Goal: Task Accomplishment & Management: Complete application form

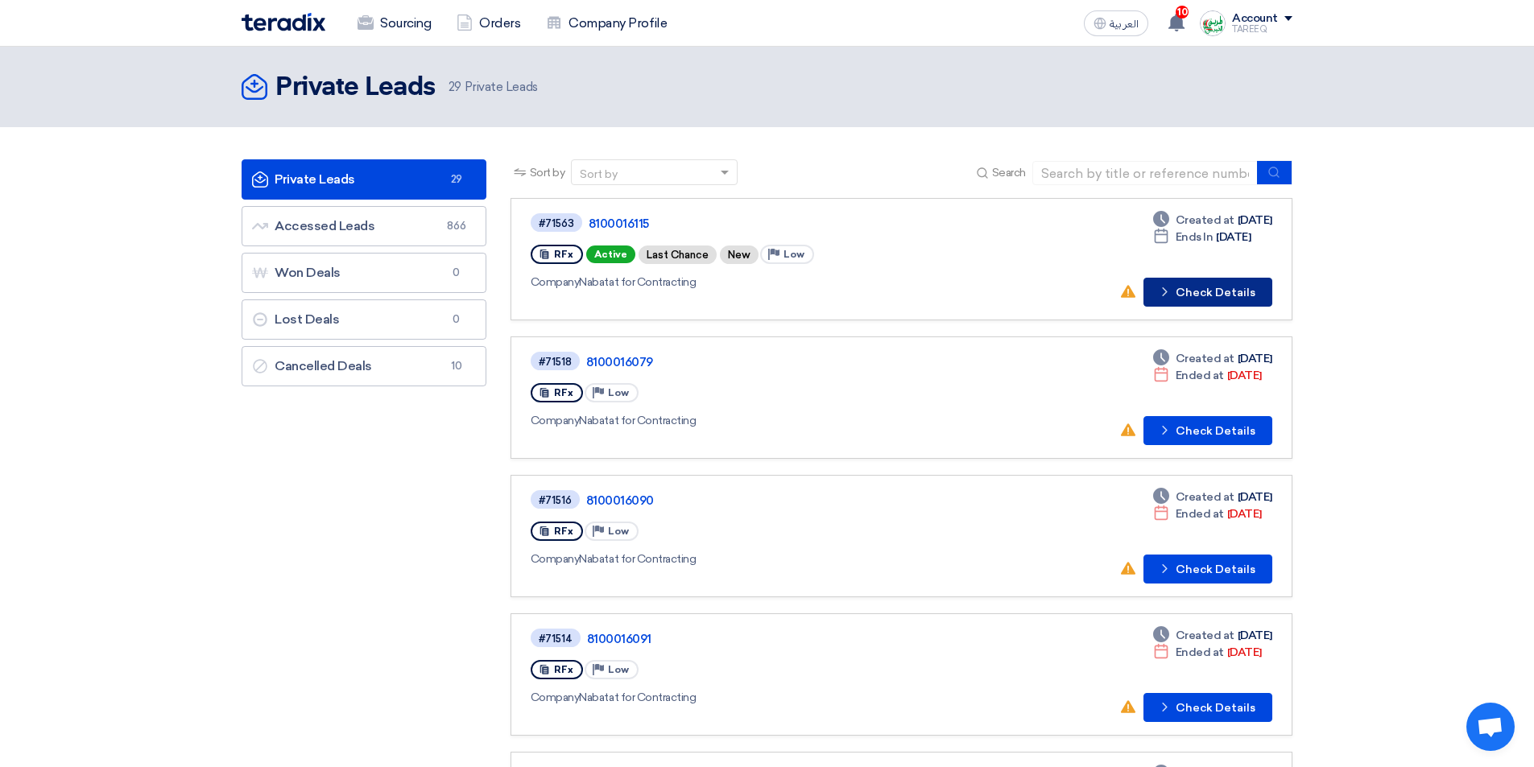
click at [1195, 302] on button "Check details Check Details" at bounding box center [1207, 292] width 129 height 29
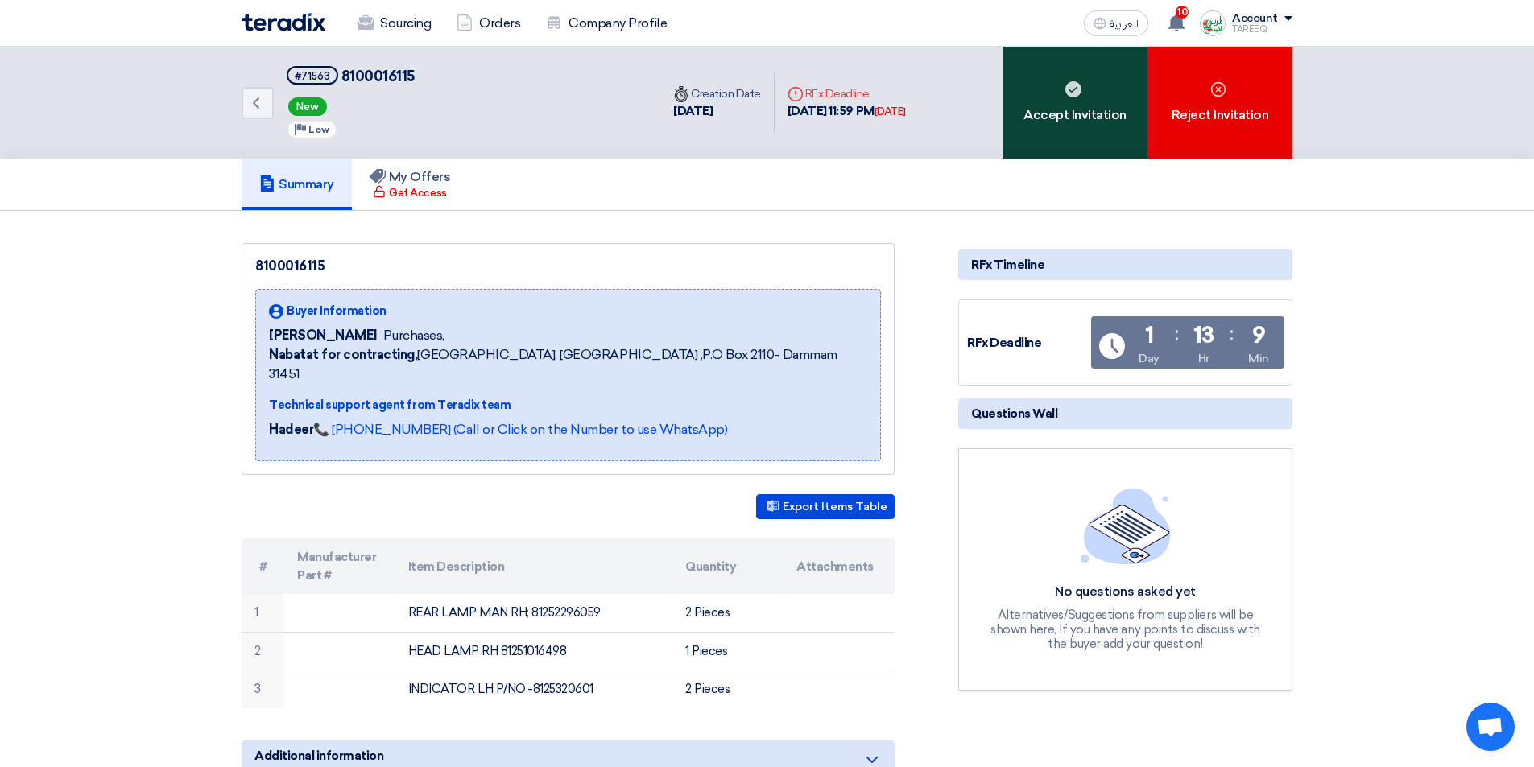
click at [1054, 115] on div "Accept Invitation" at bounding box center [1074, 103] width 145 height 112
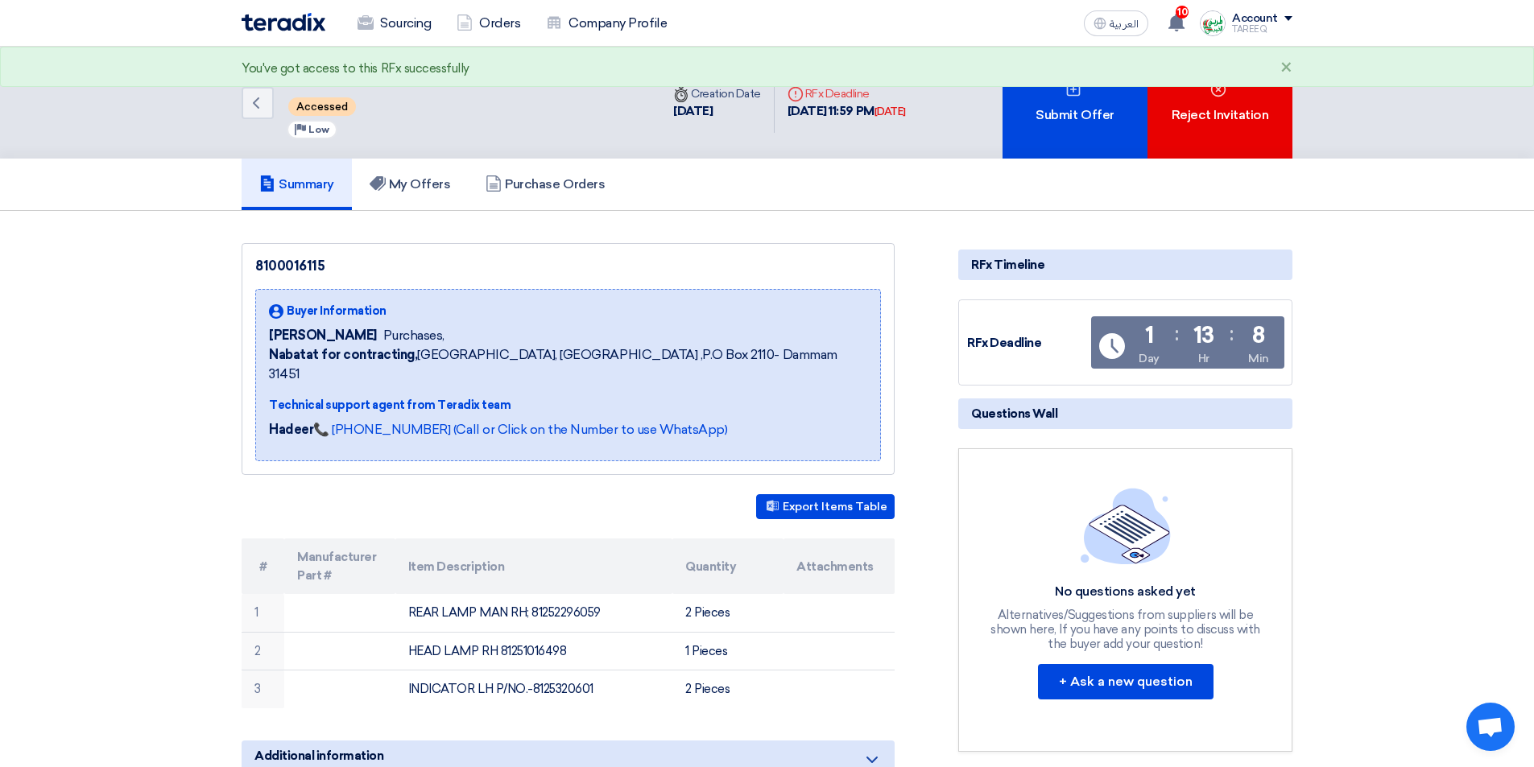
click at [1054, 115] on div "Submit Offer" at bounding box center [1074, 103] width 145 height 112
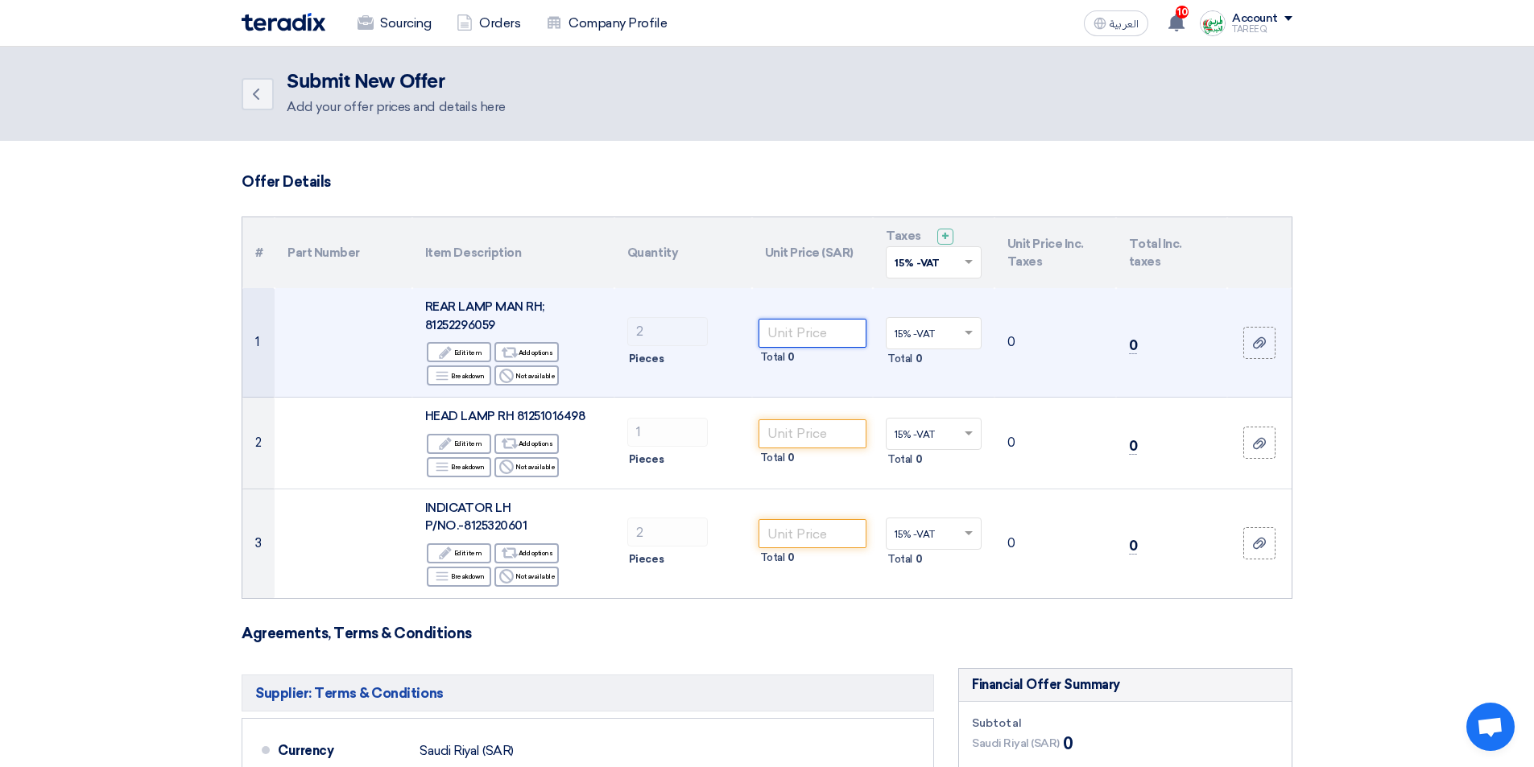
click at [844, 327] on input "number" at bounding box center [812, 333] width 109 height 29
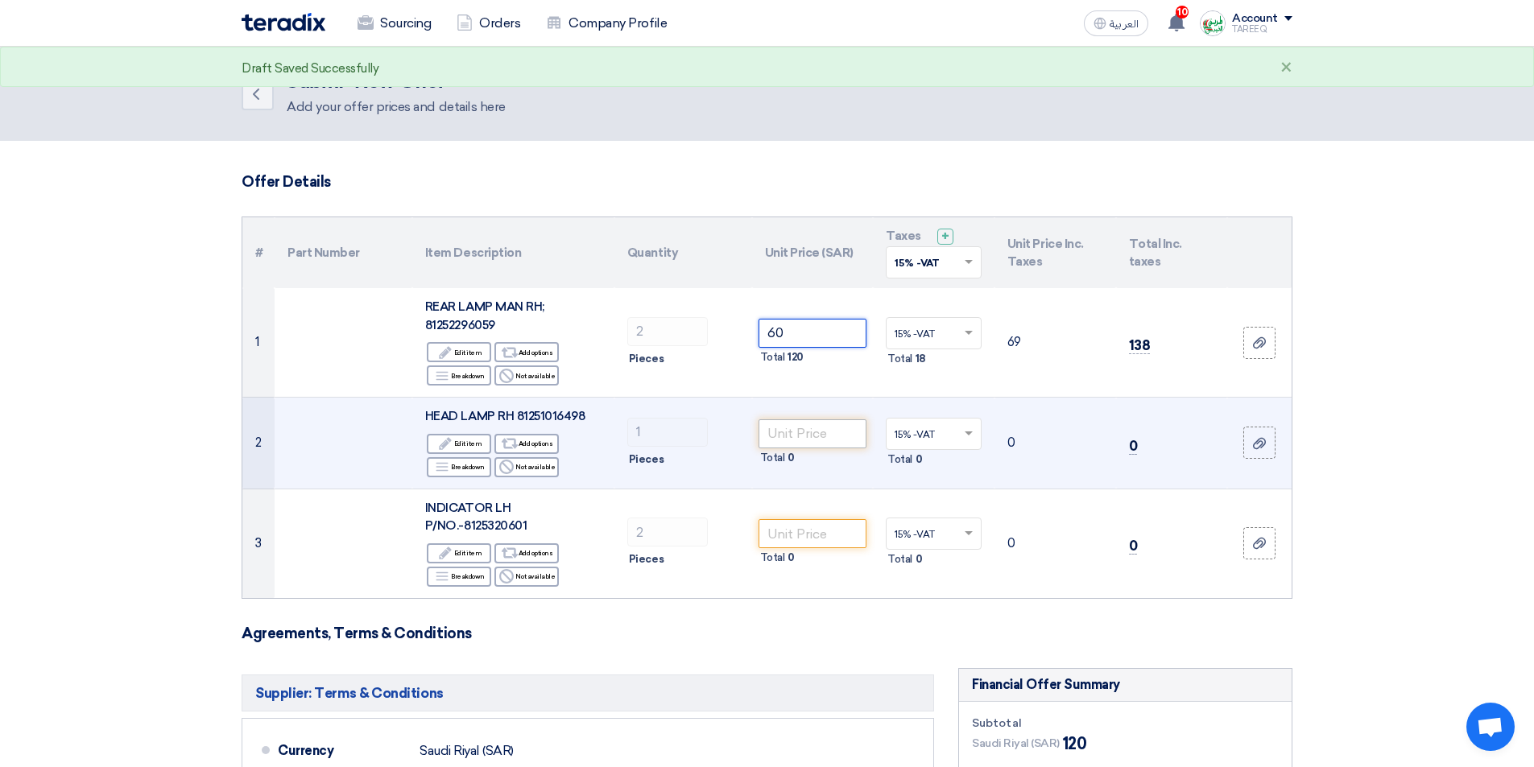
type input "60"
click at [813, 431] on input "number" at bounding box center [812, 433] width 109 height 29
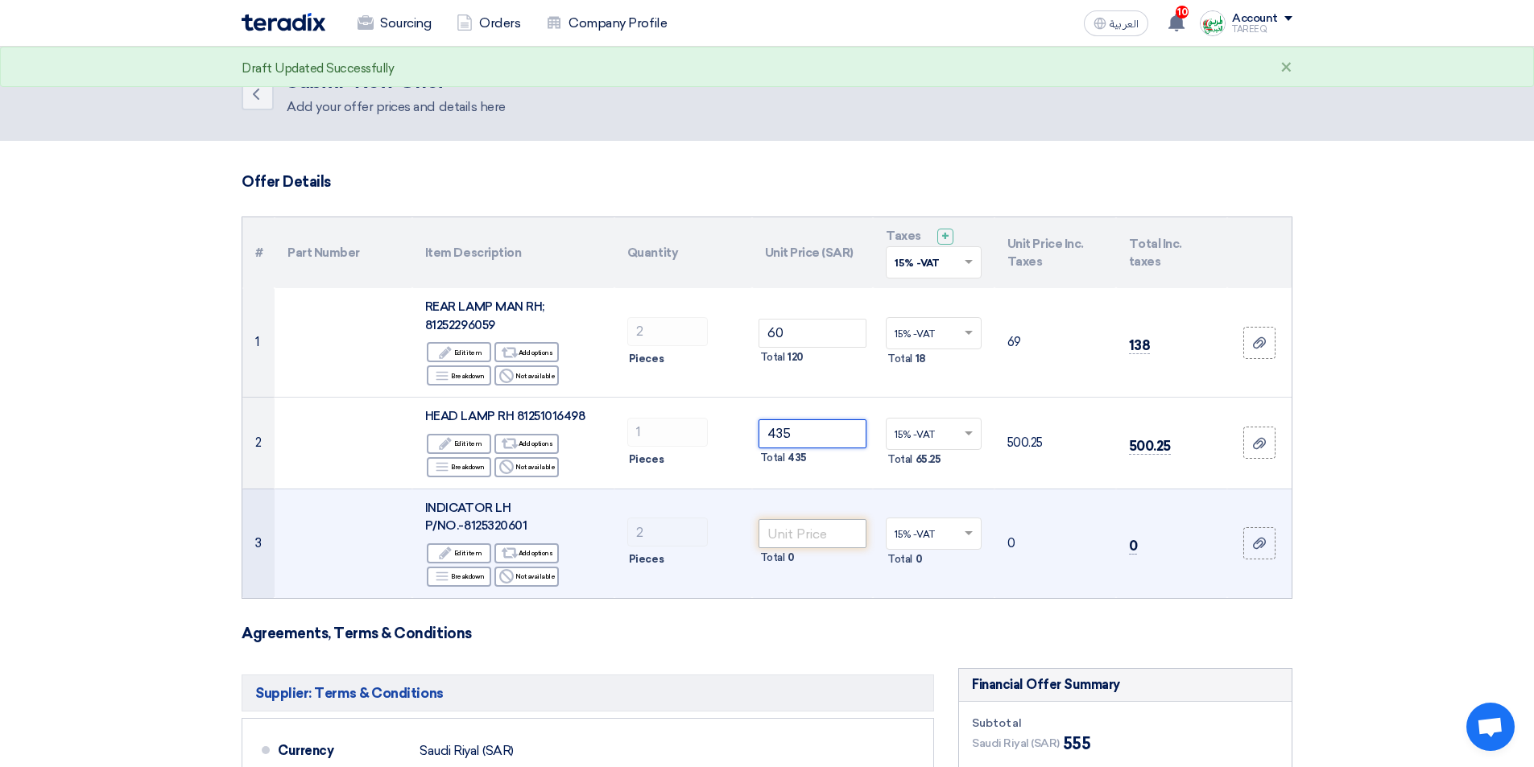
type input "435"
click at [813, 535] on input "number" at bounding box center [812, 533] width 109 height 29
click at [805, 526] on input "number" at bounding box center [812, 533] width 109 height 29
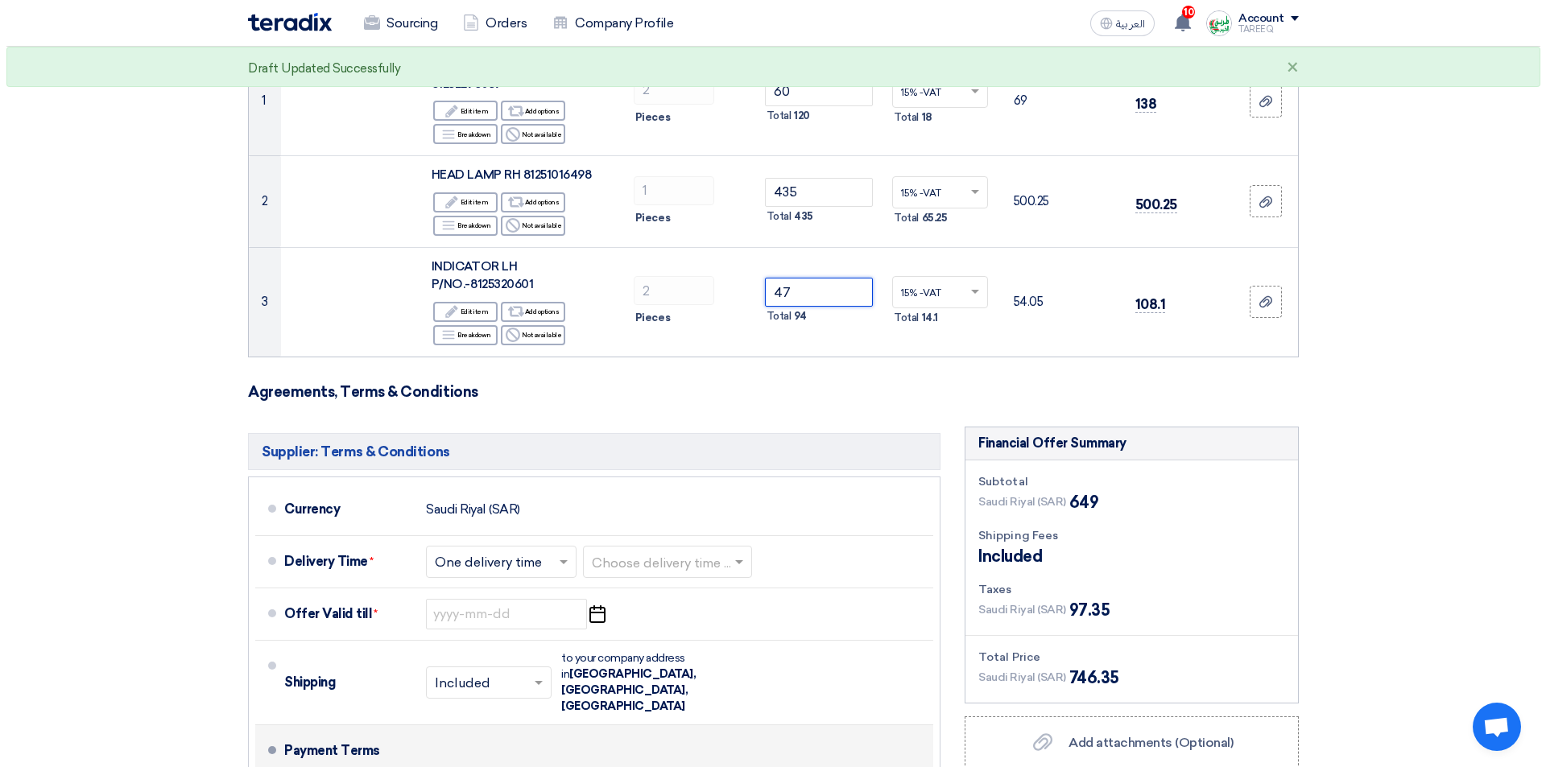
scroll to position [483, 0]
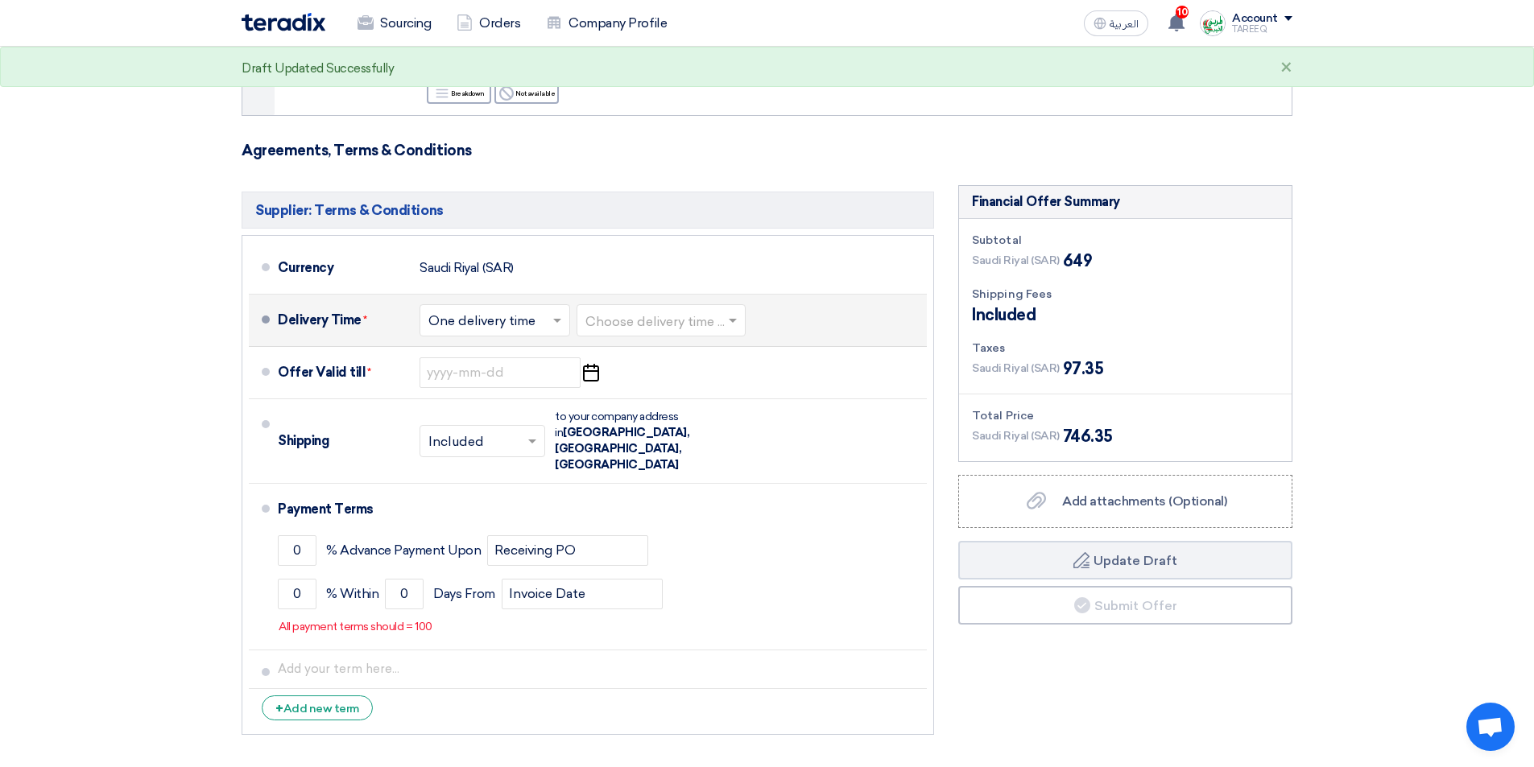
type input "47"
click at [643, 315] on input "text" at bounding box center [661, 321] width 153 height 23
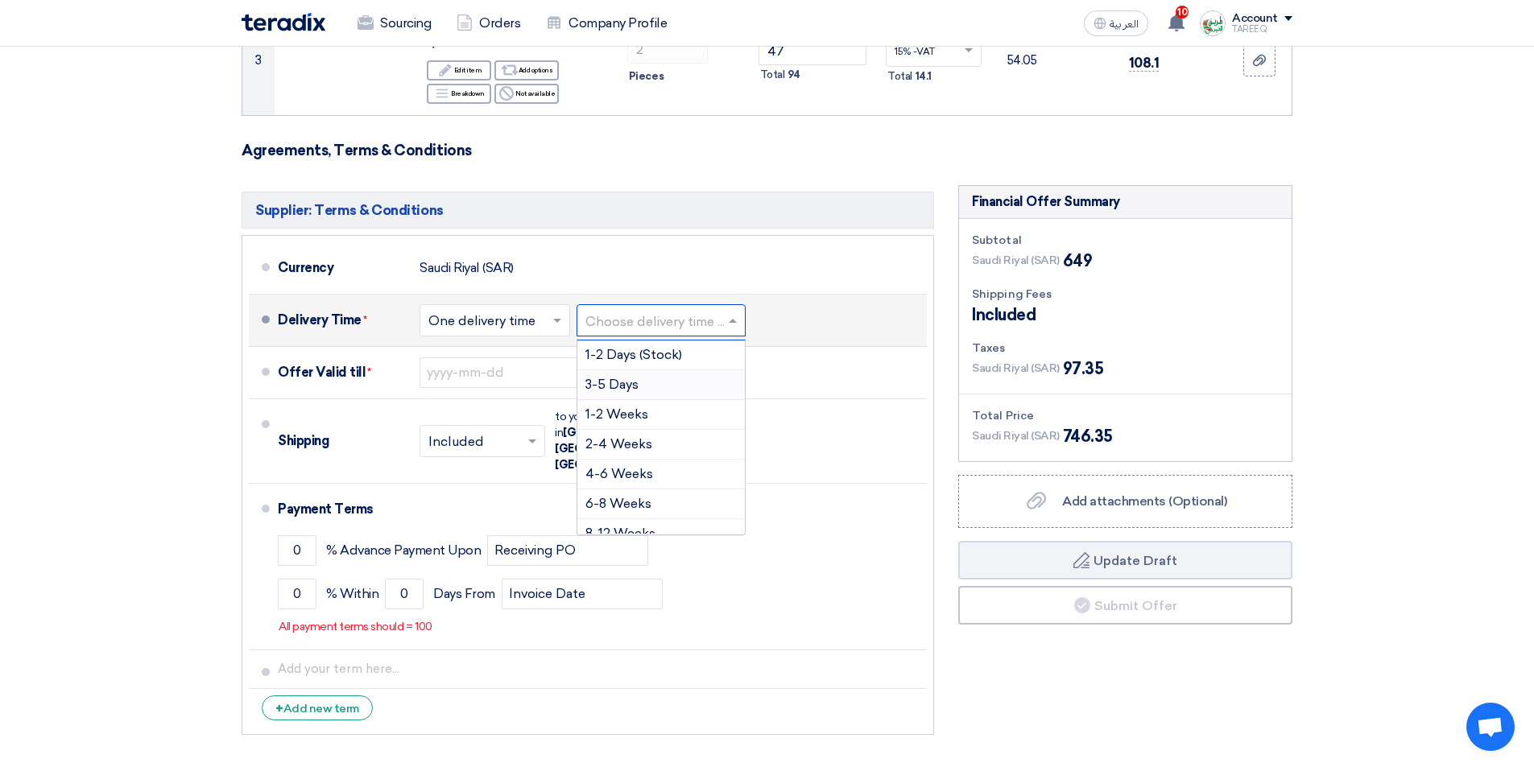
click at [609, 386] on span "3-5 Days" at bounding box center [611, 384] width 53 height 15
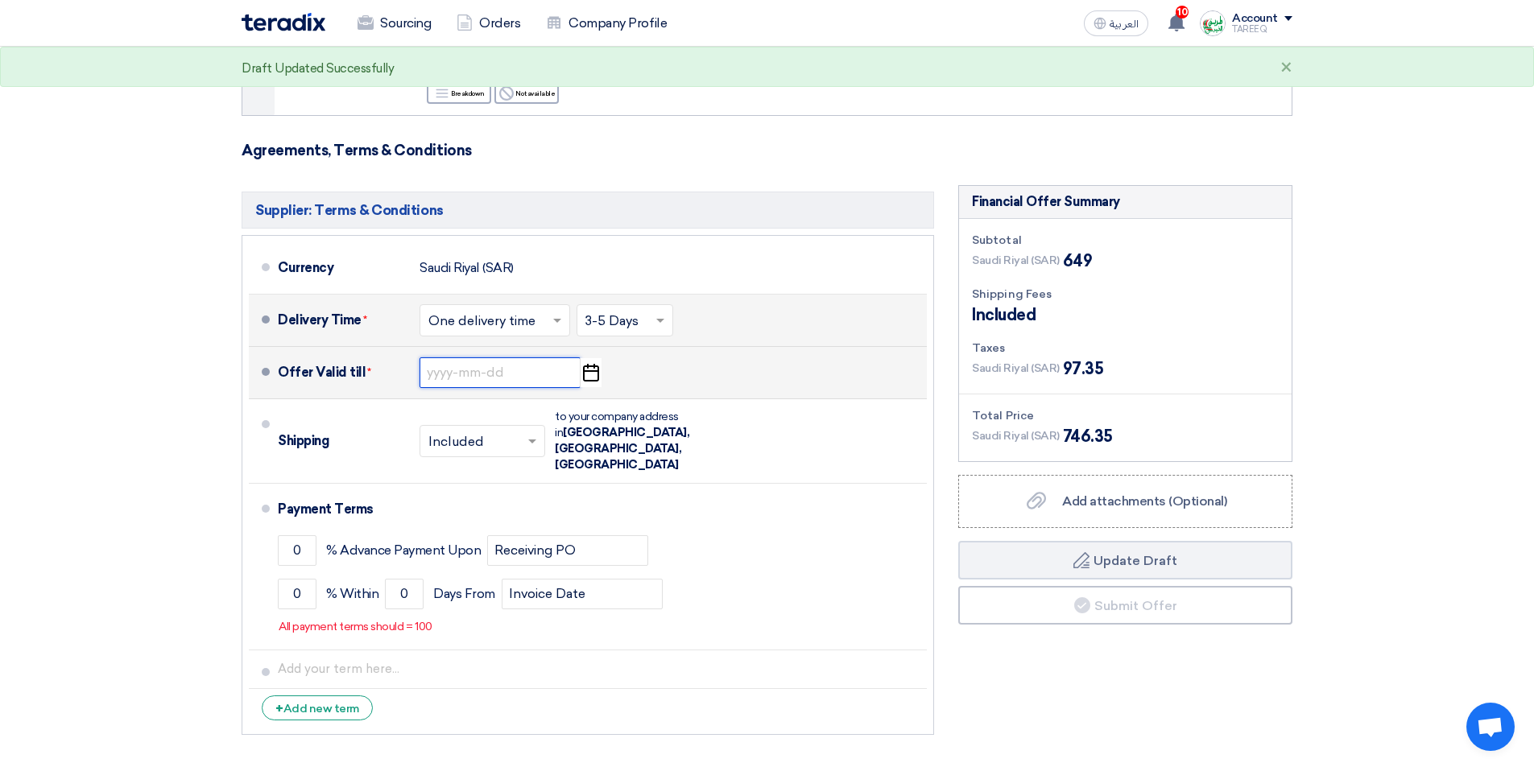
click at [471, 375] on input at bounding box center [499, 372] width 161 height 31
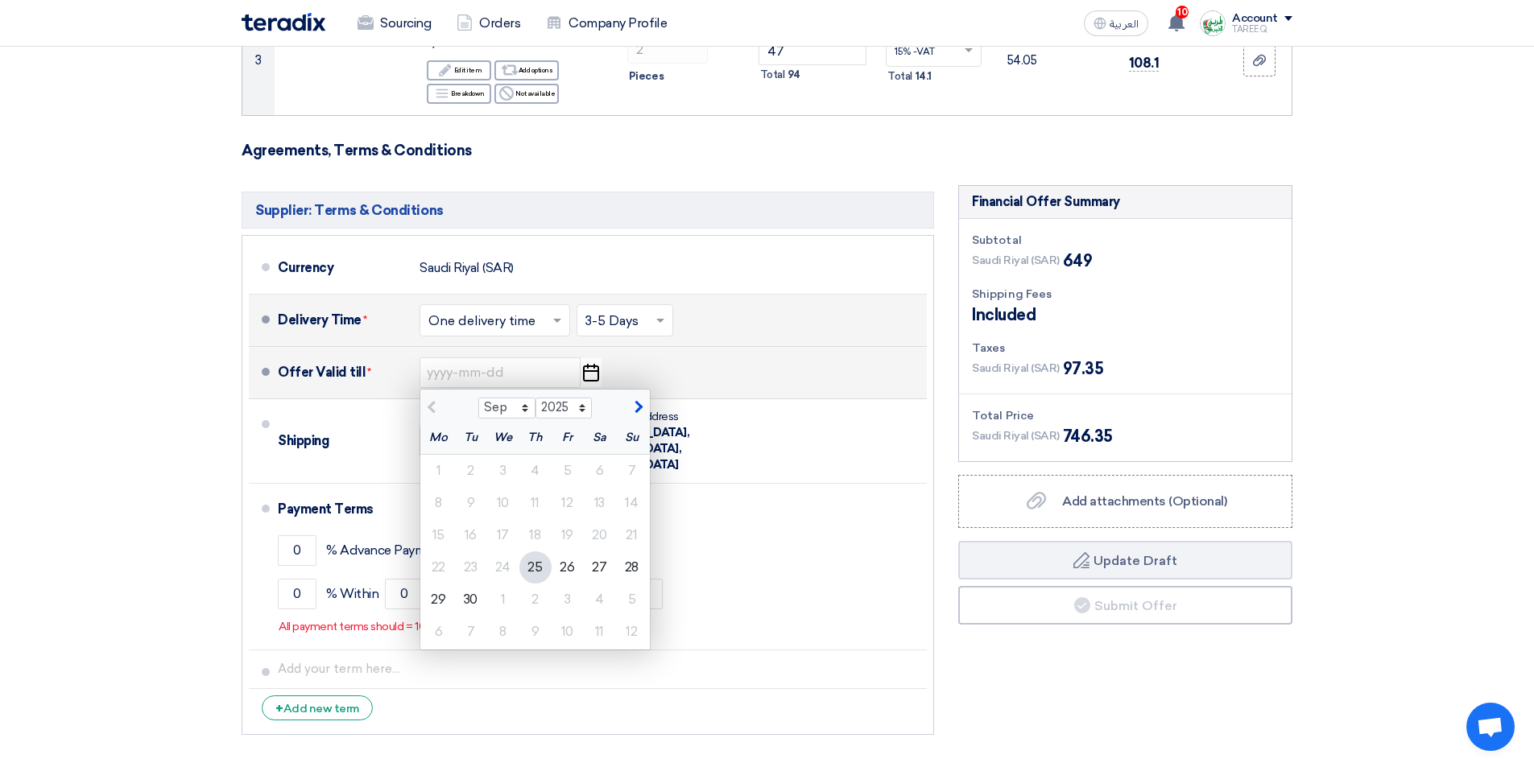
click at [639, 403] on span "button" at bounding box center [636, 407] width 9 height 14
select select "10"
click at [535, 472] on div "2" at bounding box center [535, 471] width 32 height 32
type input "10/2/2025"
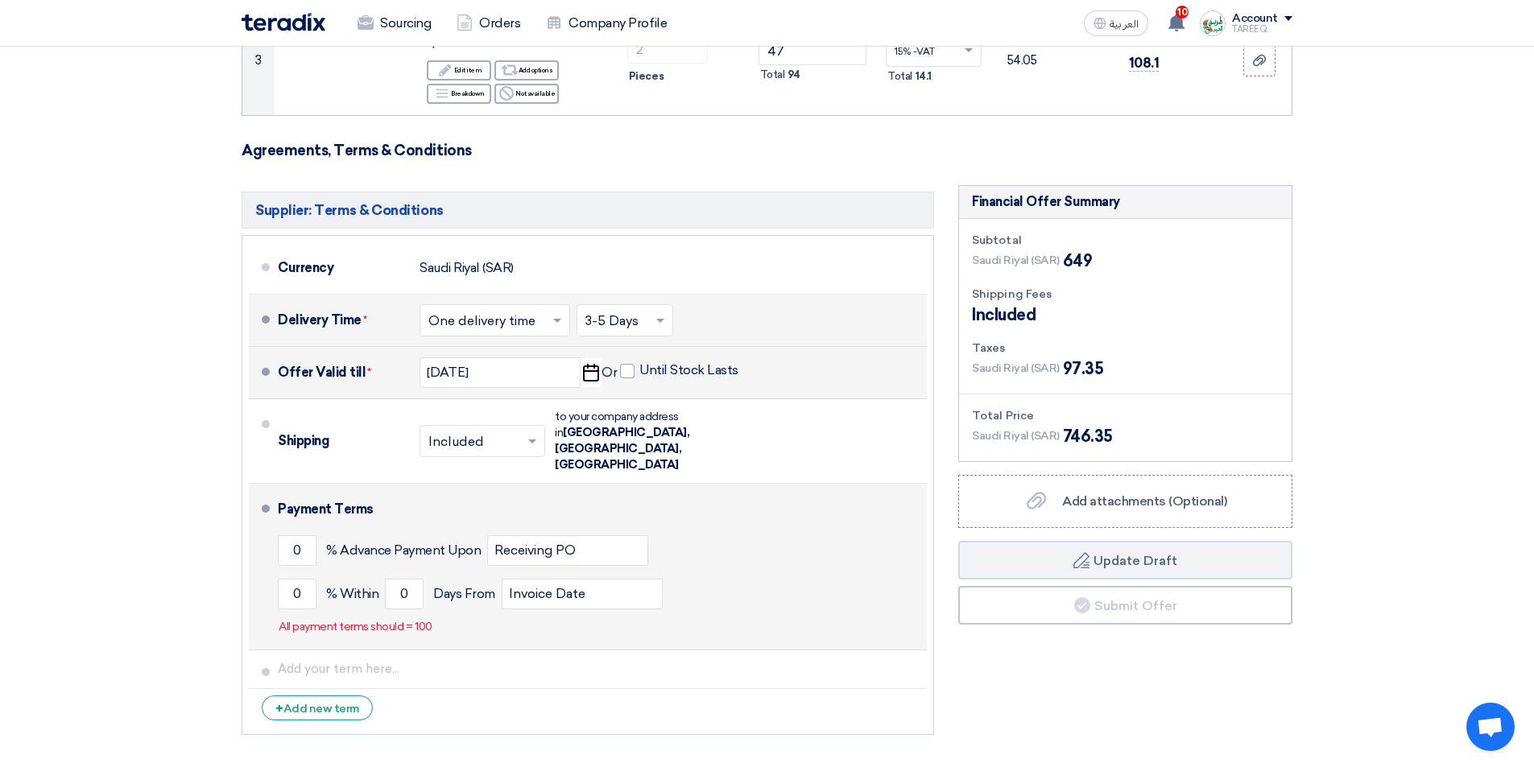
click at [275, 556] on li "Payment Terms 0 % Advance Payment Upon Receiving PO 0 % Within 0" at bounding box center [588, 567] width 678 height 167
click at [290, 579] on input "0" at bounding box center [297, 594] width 39 height 31
type input "100"
click at [398, 579] on input "0" at bounding box center [404, 594] width 39 height 31
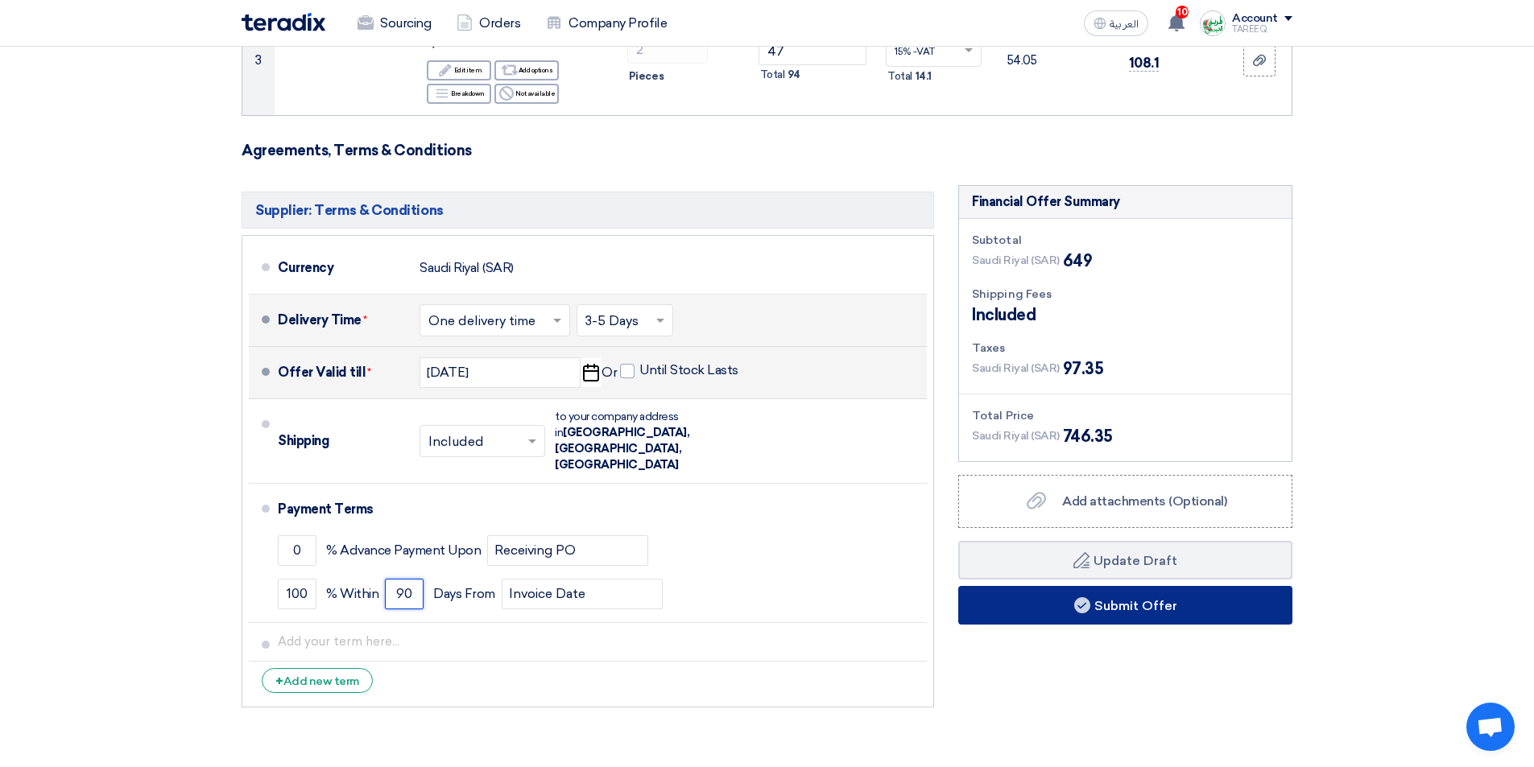
type input "90"
click at [1026, 614] on button "Submit Offer" at bounding box center [1125, 605] width 334 height 39
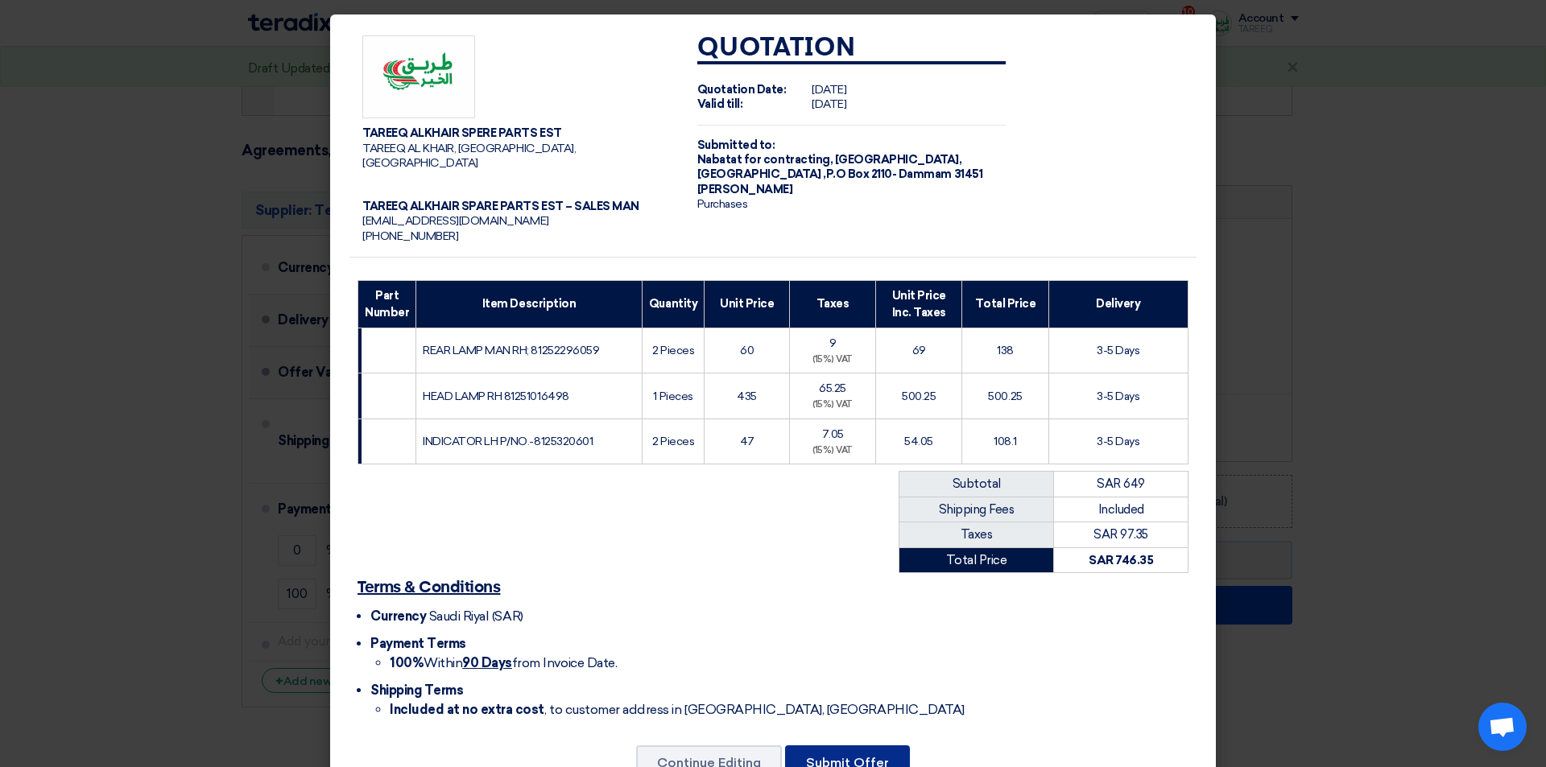
click at [815, 745] on button "Submit Offer" at bounding box center [847, 762] width 125 height 35
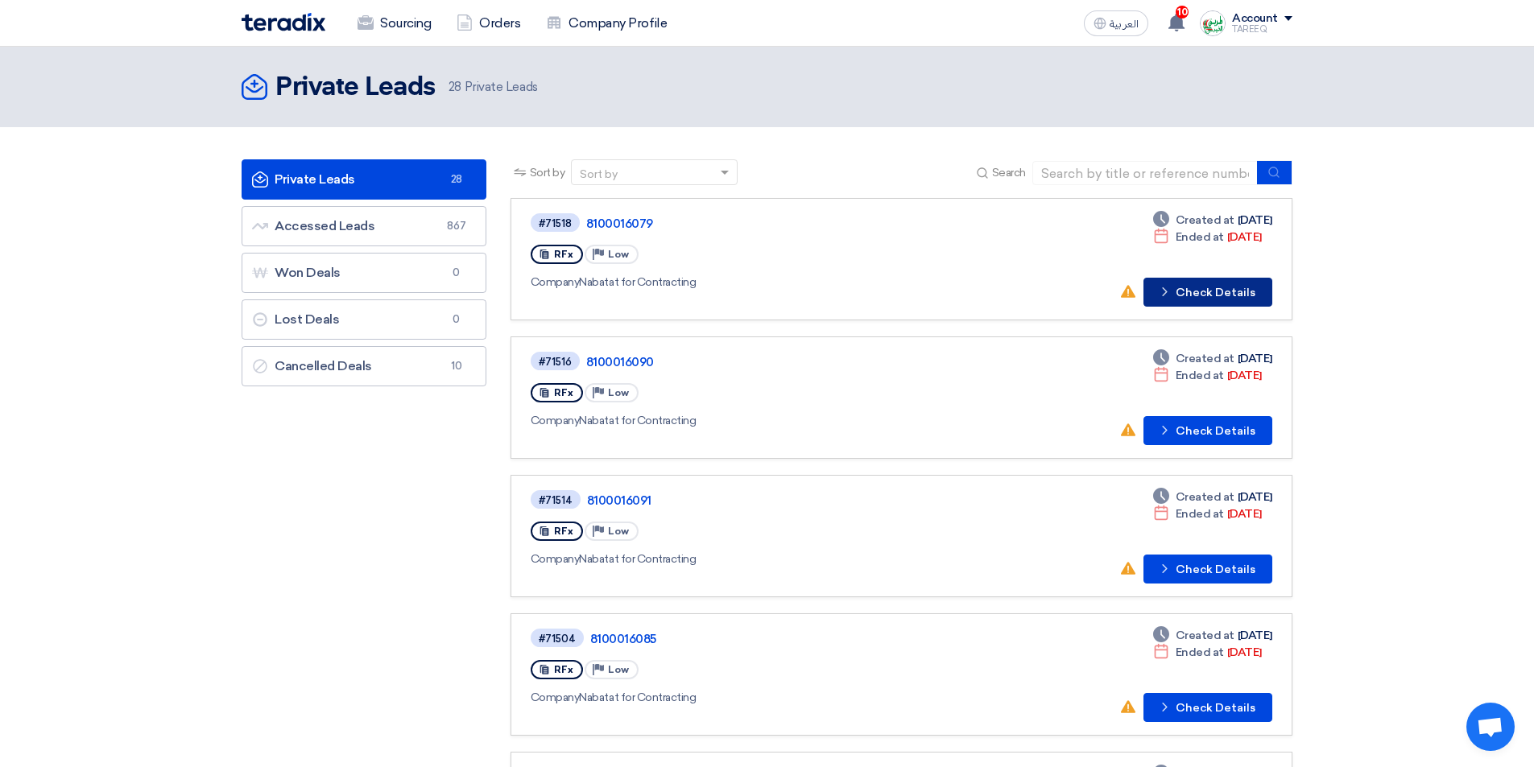
click at [1256, 293] on button "Check details Check Details" at bounding box center [1207, 292] width 129 height 29
click at [1199, 301] on button "Check details Check Details" at bounding box center [1207, 292] width 129 height 29
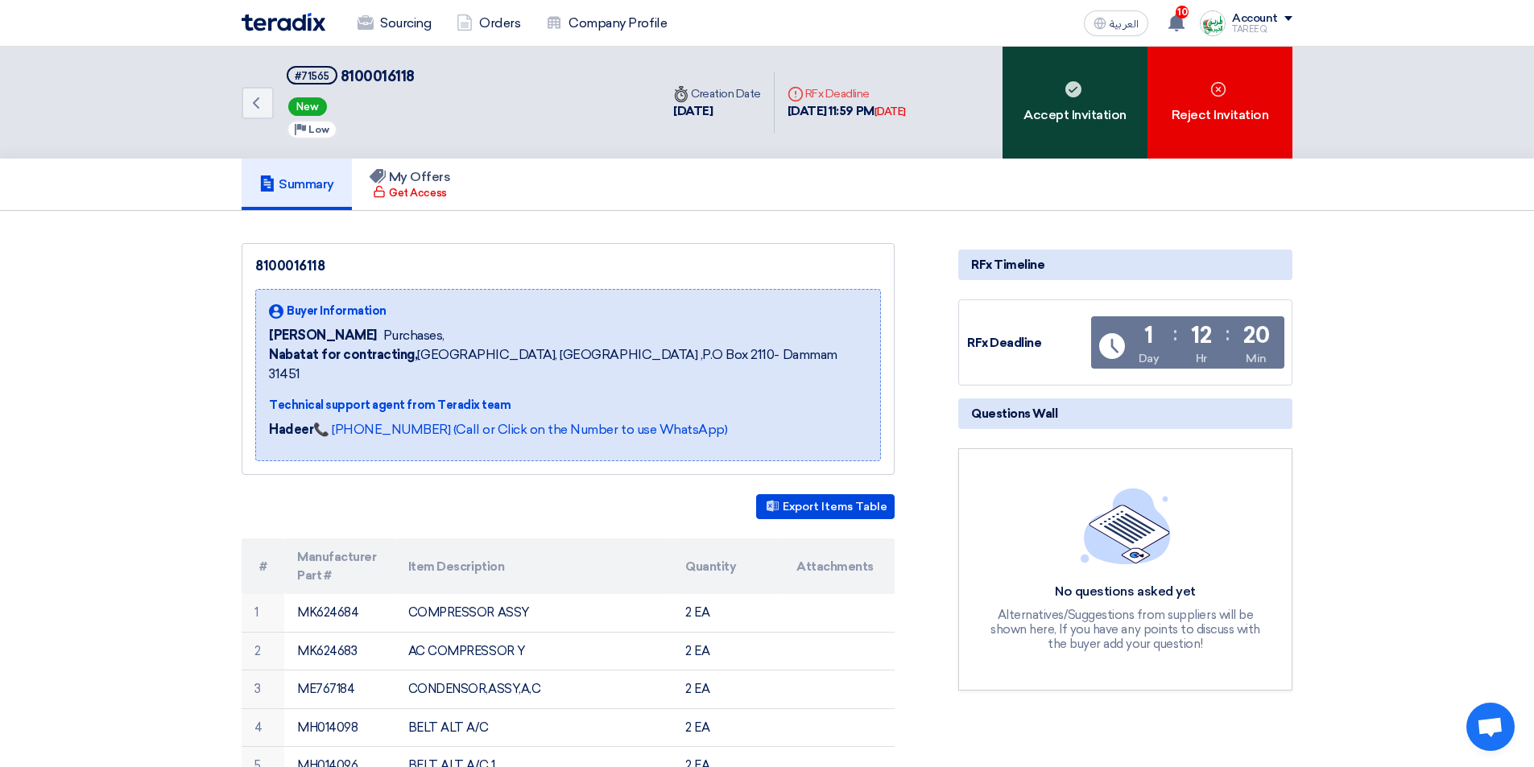
click at [1044, 131] on div "Accept Invitation" at bounding box center [1074, 103] width 145 height 112
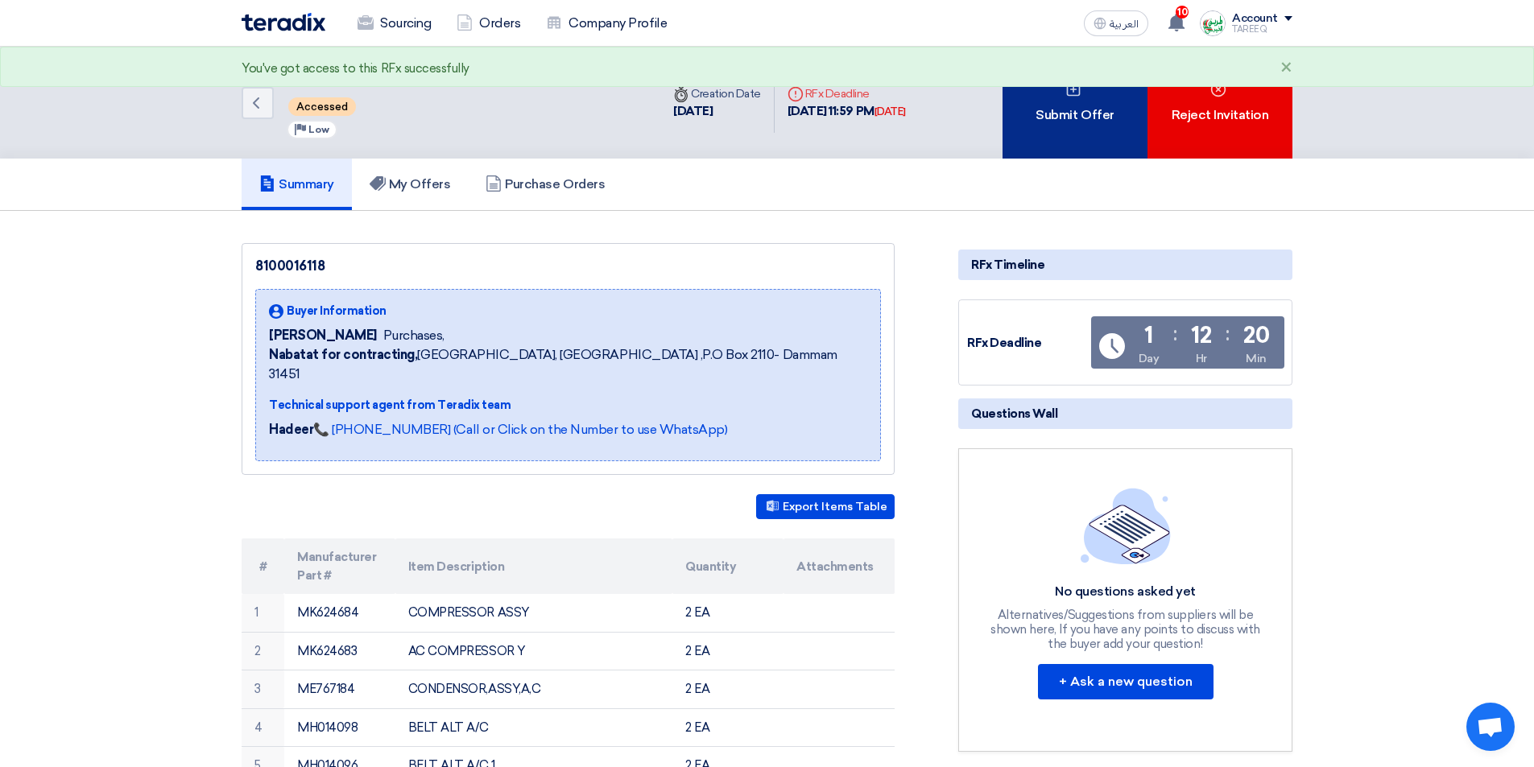
click at [1048, 109] on div "Submit Offer" at bounding box center [1074, 103] width 145 height 112
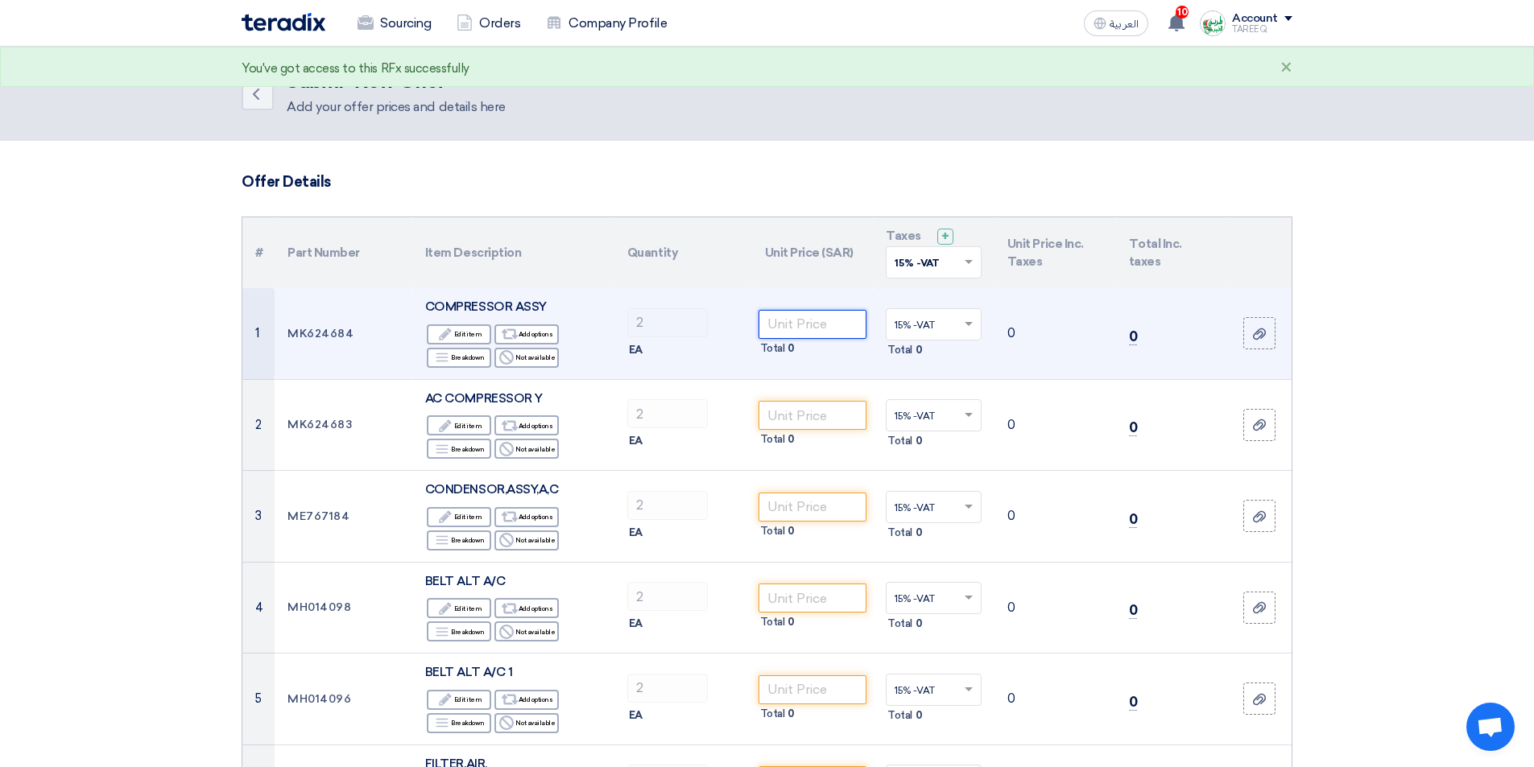
click at [799, 327] on input "number" at bounding box center [812, 324] width 109 height 29
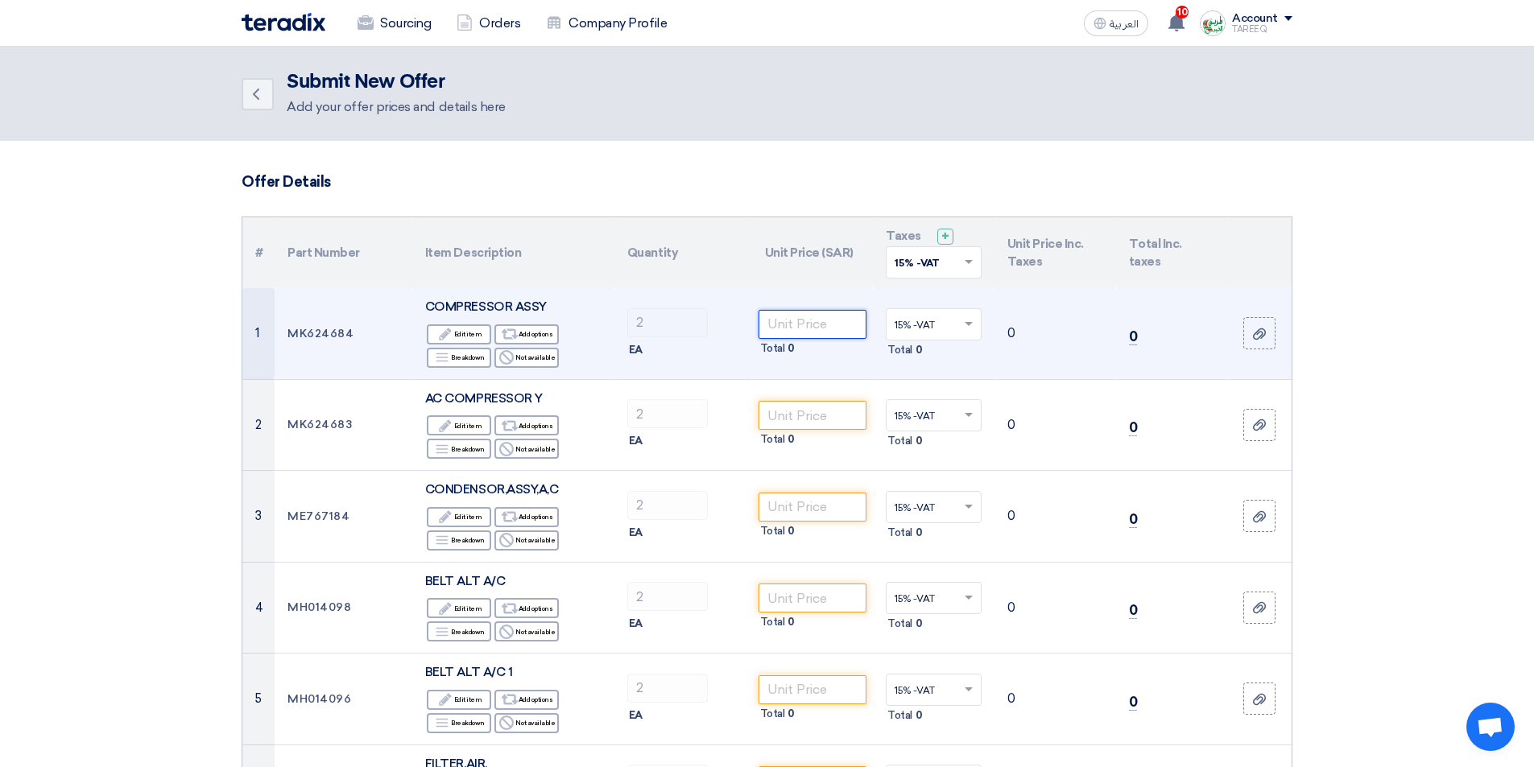
click at [825, 320] on input "number" at bounding box center [812, 324] width 109 height 29
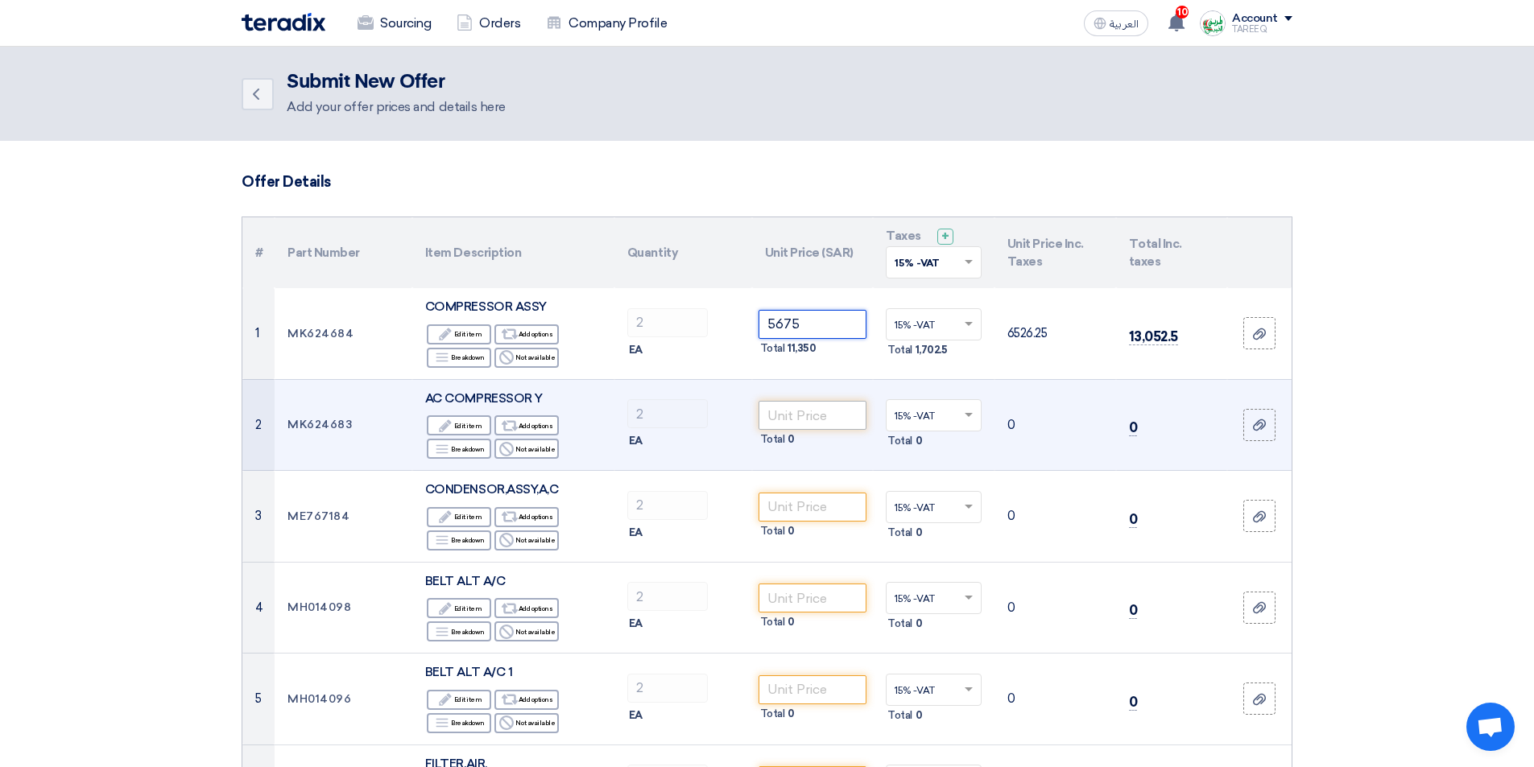
type input "5675"
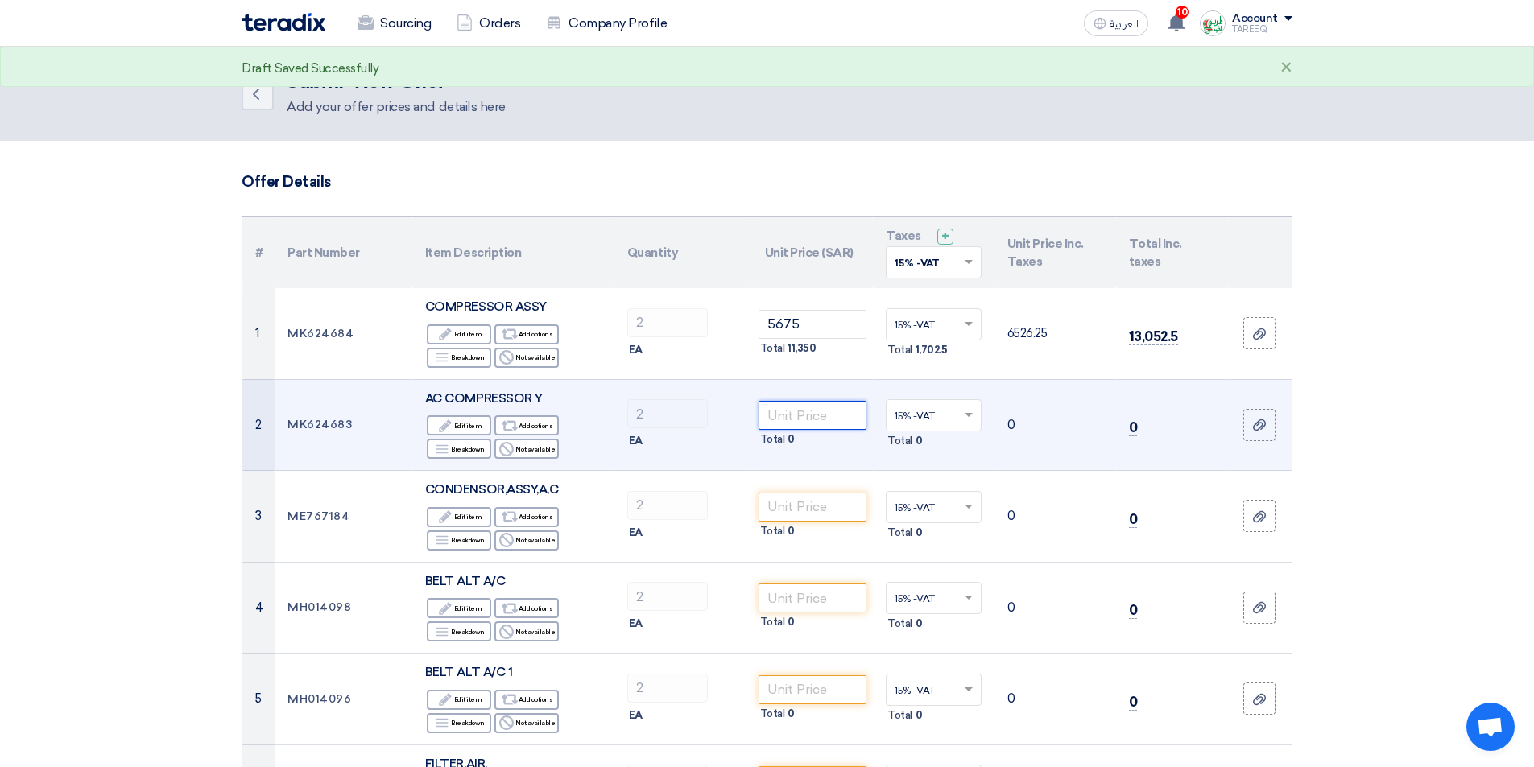
click at [798, 413] on input "number" at bounding box center [812, 415] width 109 height 29
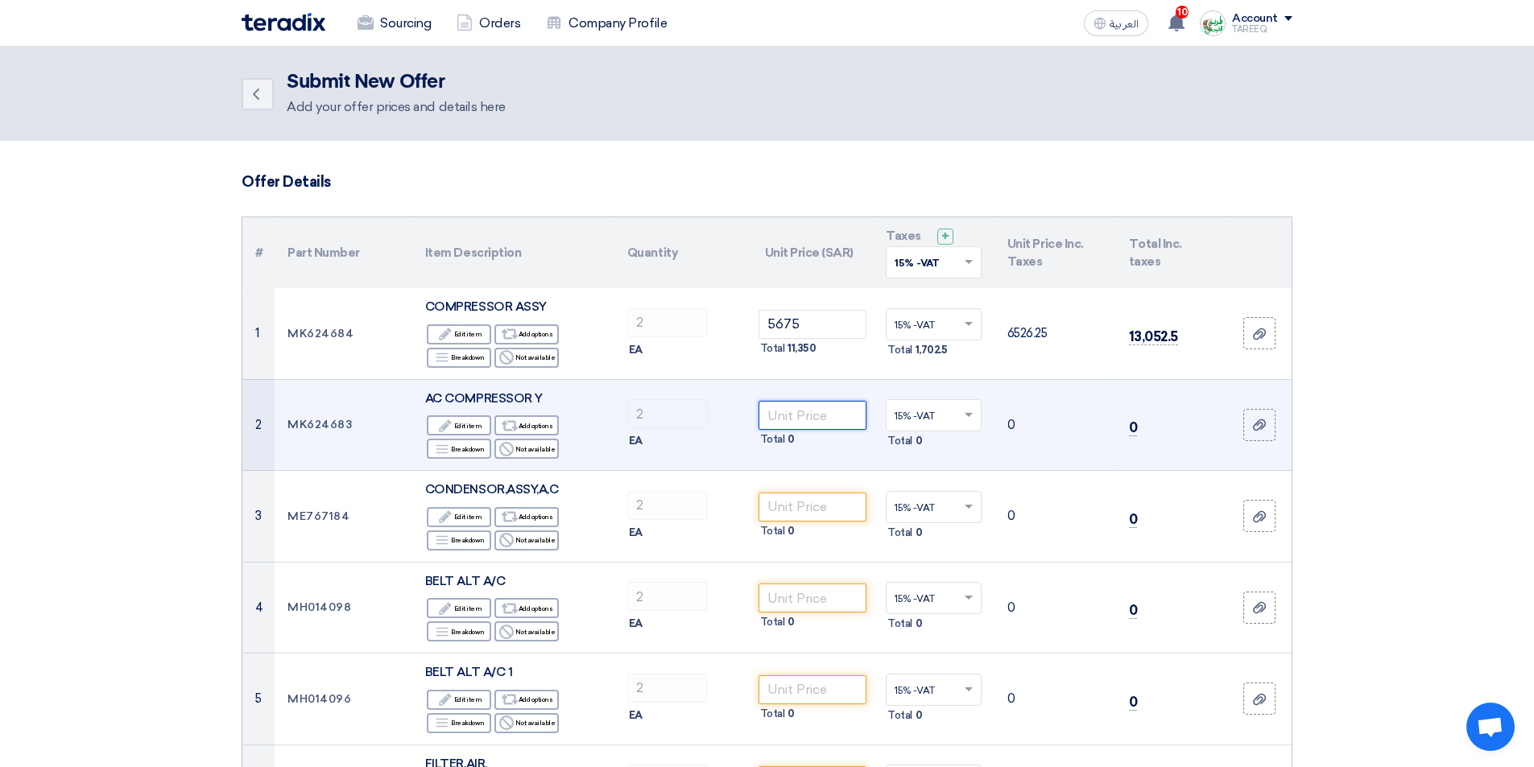
click at [797, 427] on input "number" at bounding box center [812, 415] width 109 height 29
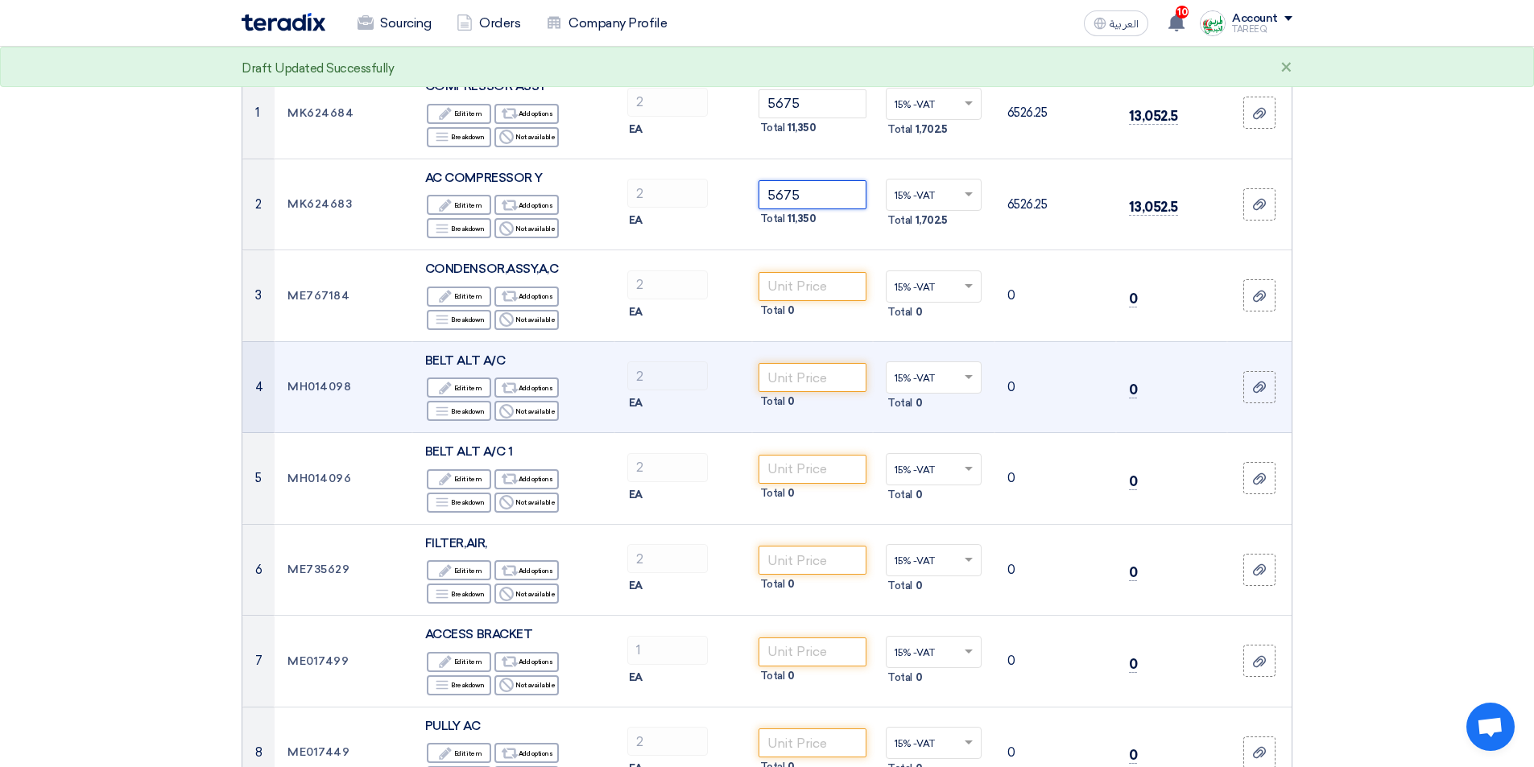
scroll to position [242, 0]
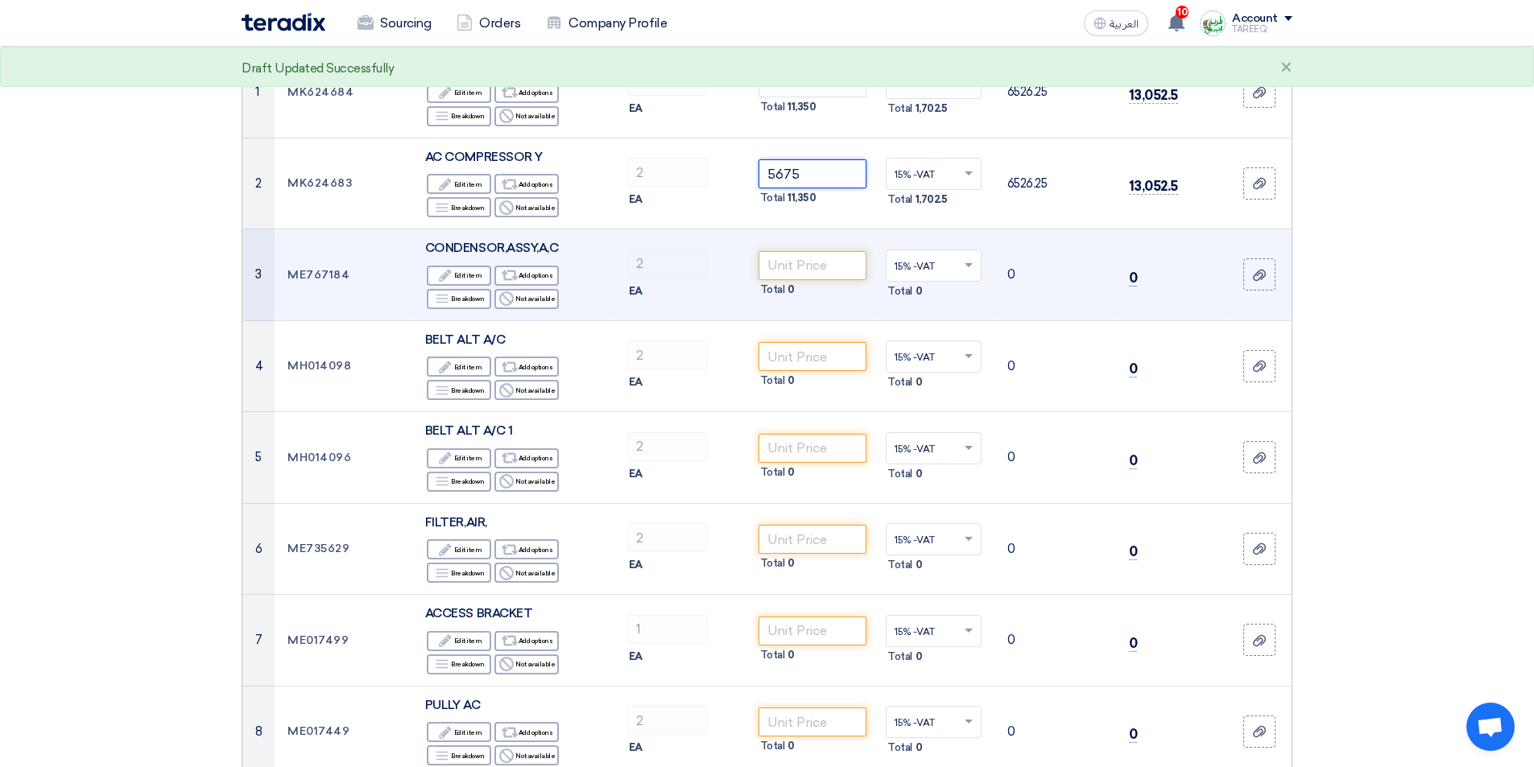
type input "5675"
click at [773, 271] on input "number" at bounding box center [812, 265] width 109 height 29
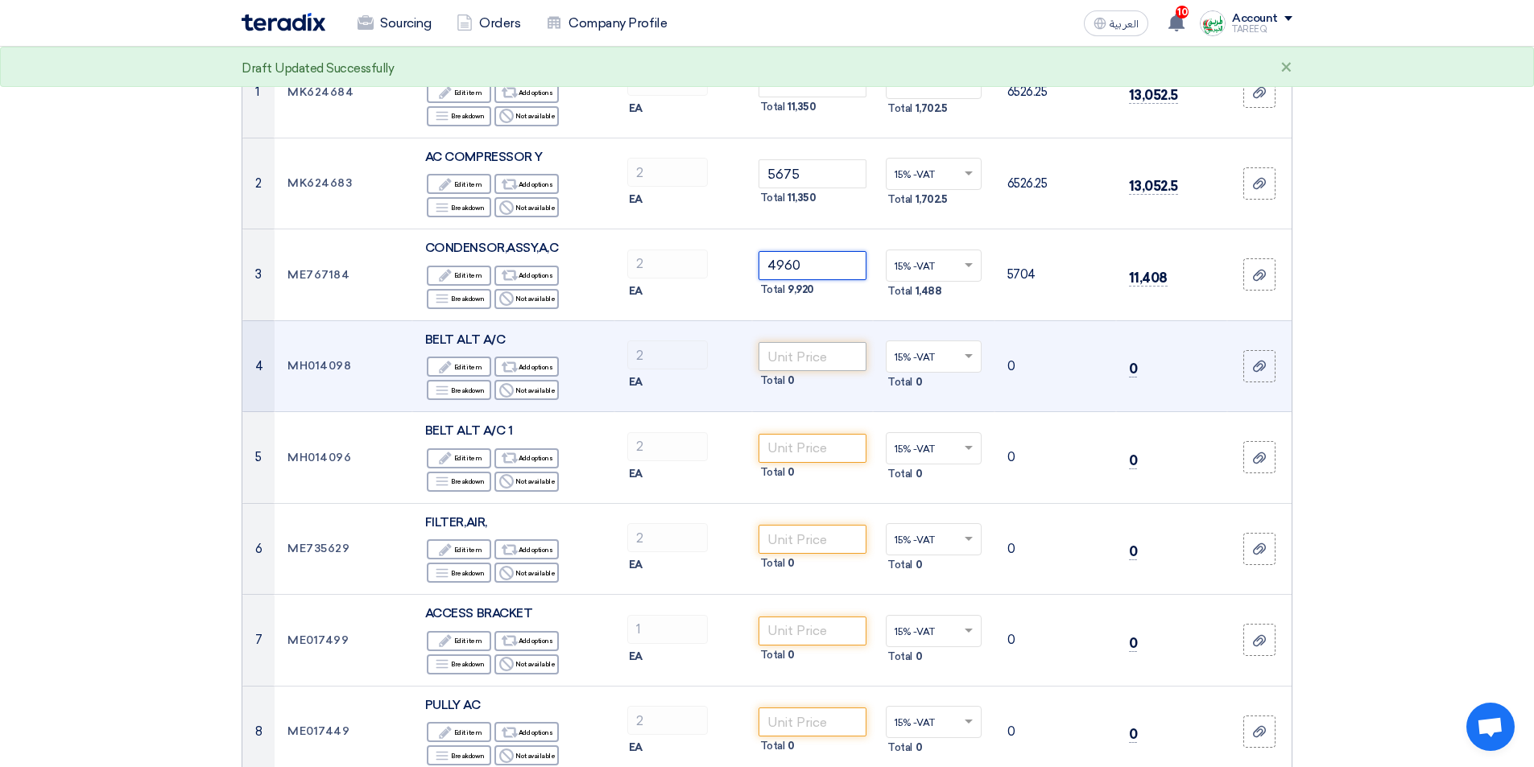
type input "4960"
click at [778, 366] on input "number" at bounding box center [812, 356] width 109 height 29
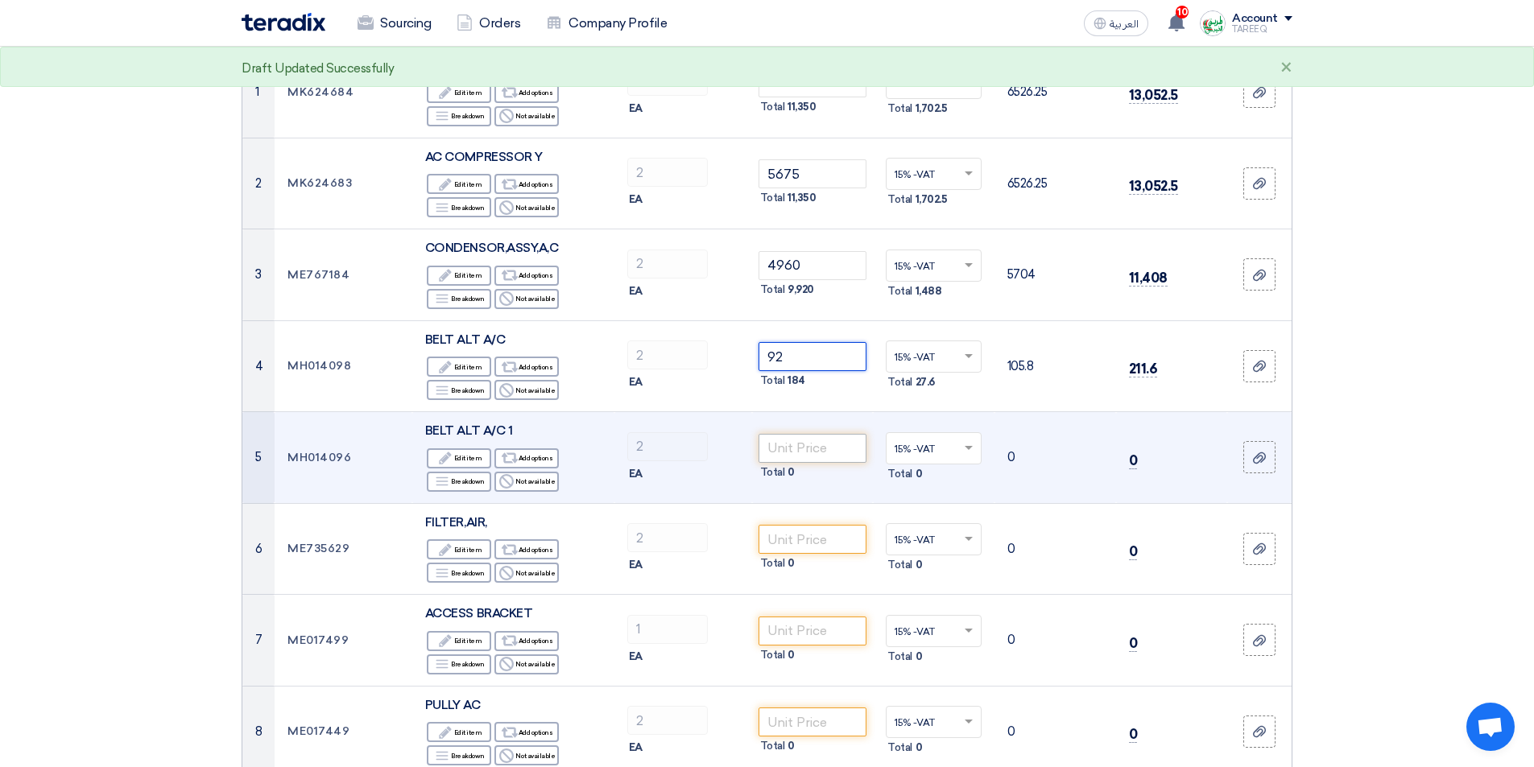
type input "92"
click at [808, 455] on input "number" at bounding box center [812, 448] width 109 height 29
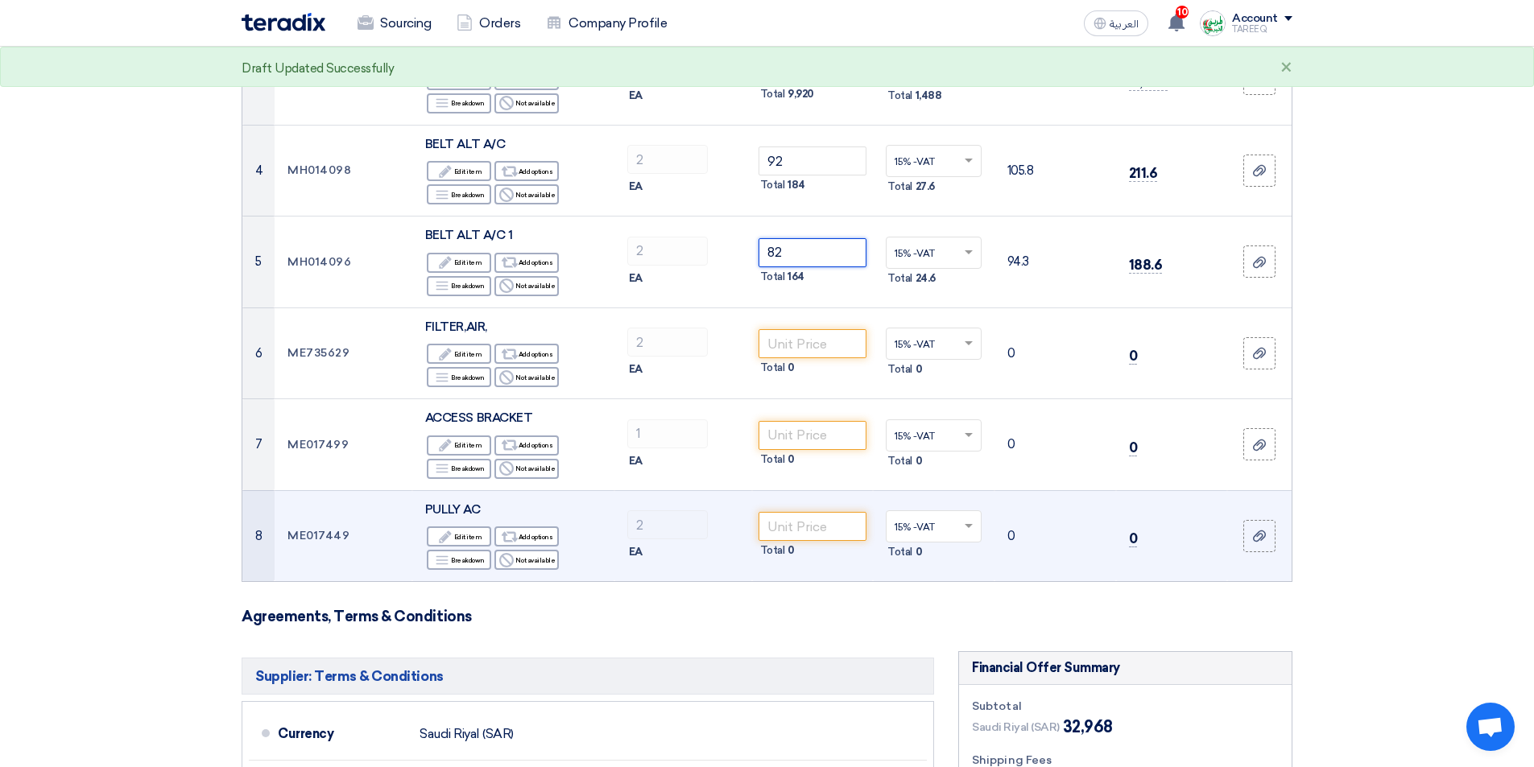
scroll to position [483, 0]
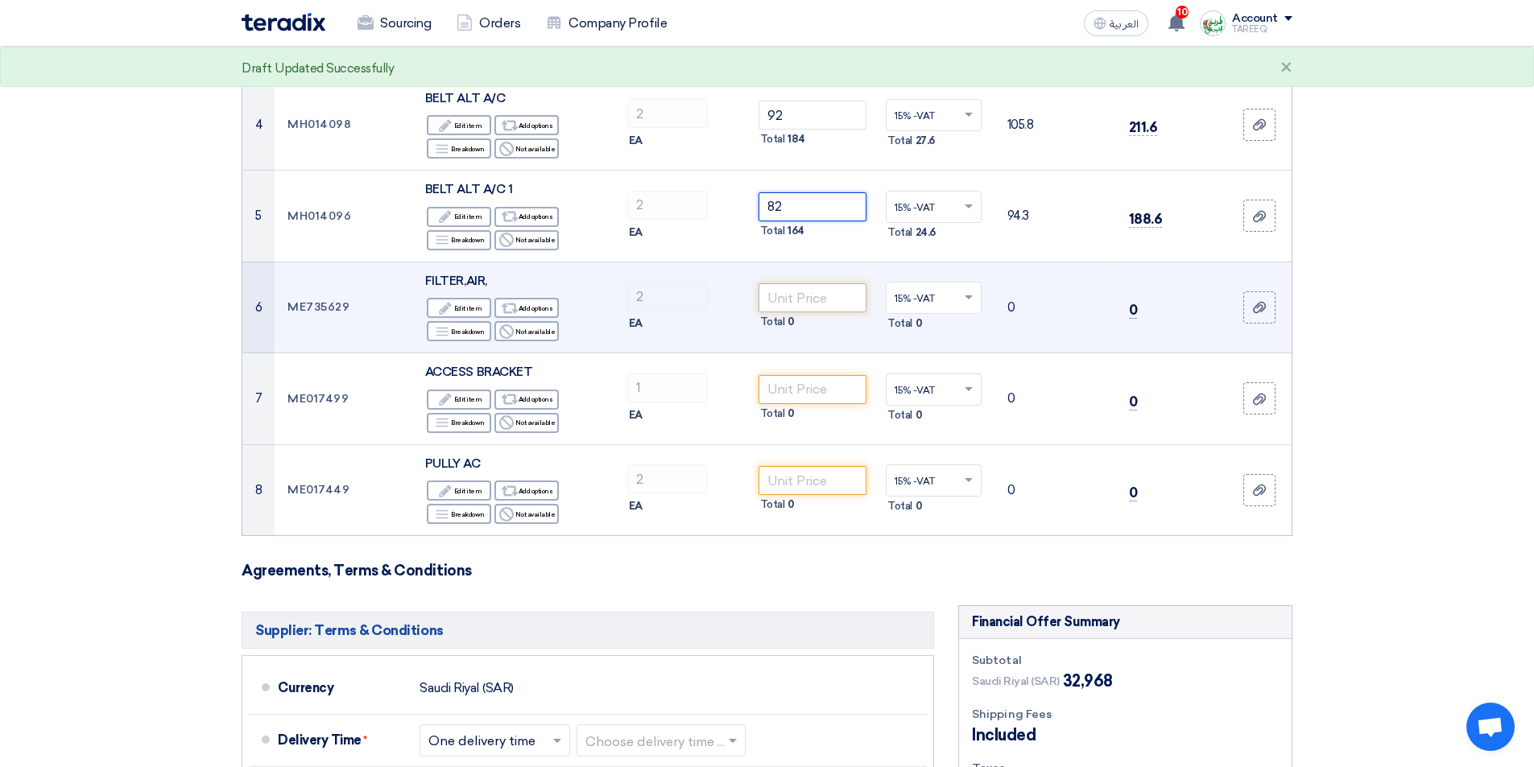
type input "82"
click at [801, 293] on input "number" at bounding box center [812, 297] width 109 height 29
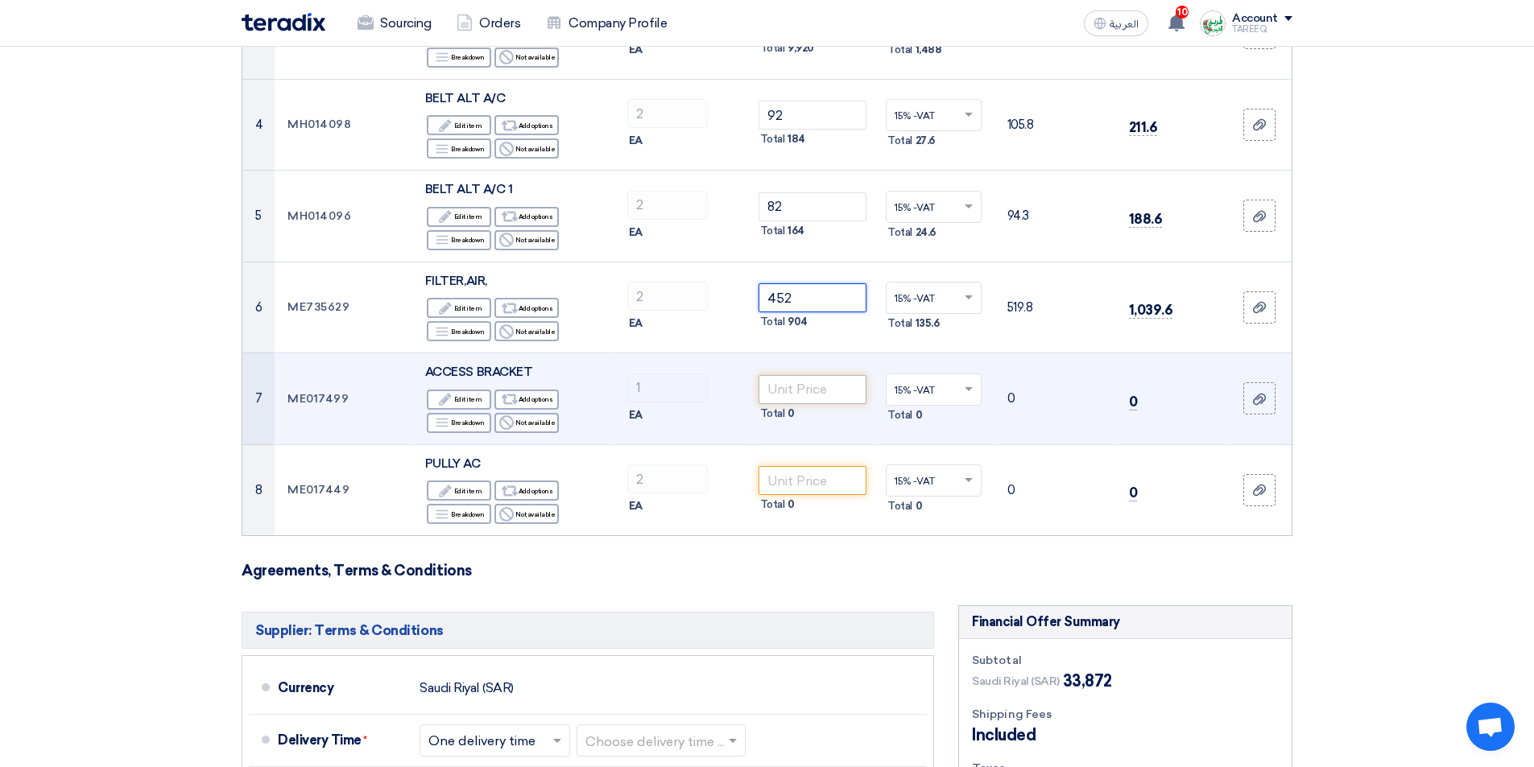
type input "452"
click at [801, 397] on input "number" at bounding box center [812, 389] width 109 height 29
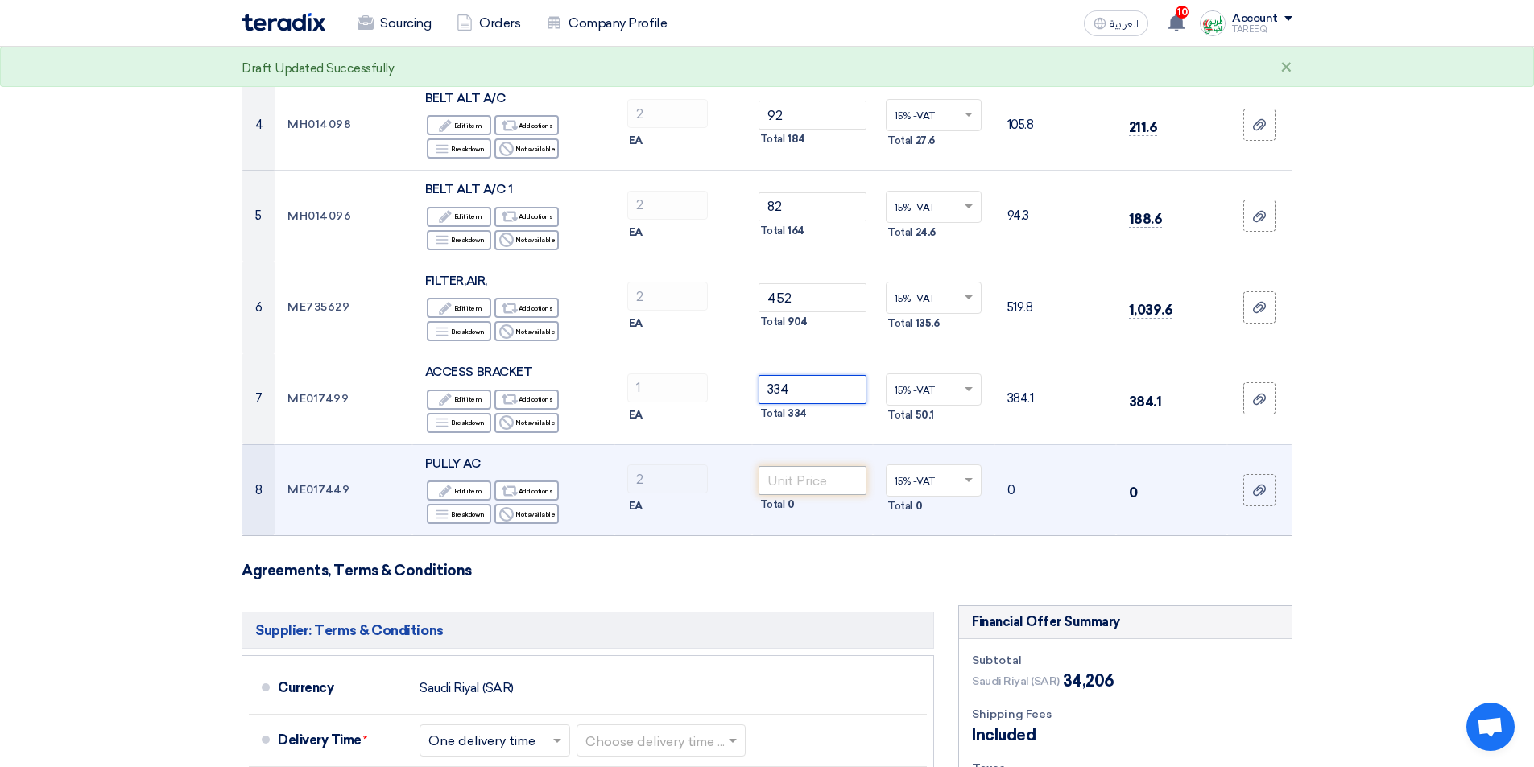
type input "334"
drag, startPoint x: 787, startPoint y: 477, endPoint x: 814, endPoint y: 345, distance: 133.9
click at [787, 475] on input "number" at bounding box center [812, 480] width 109 height 29
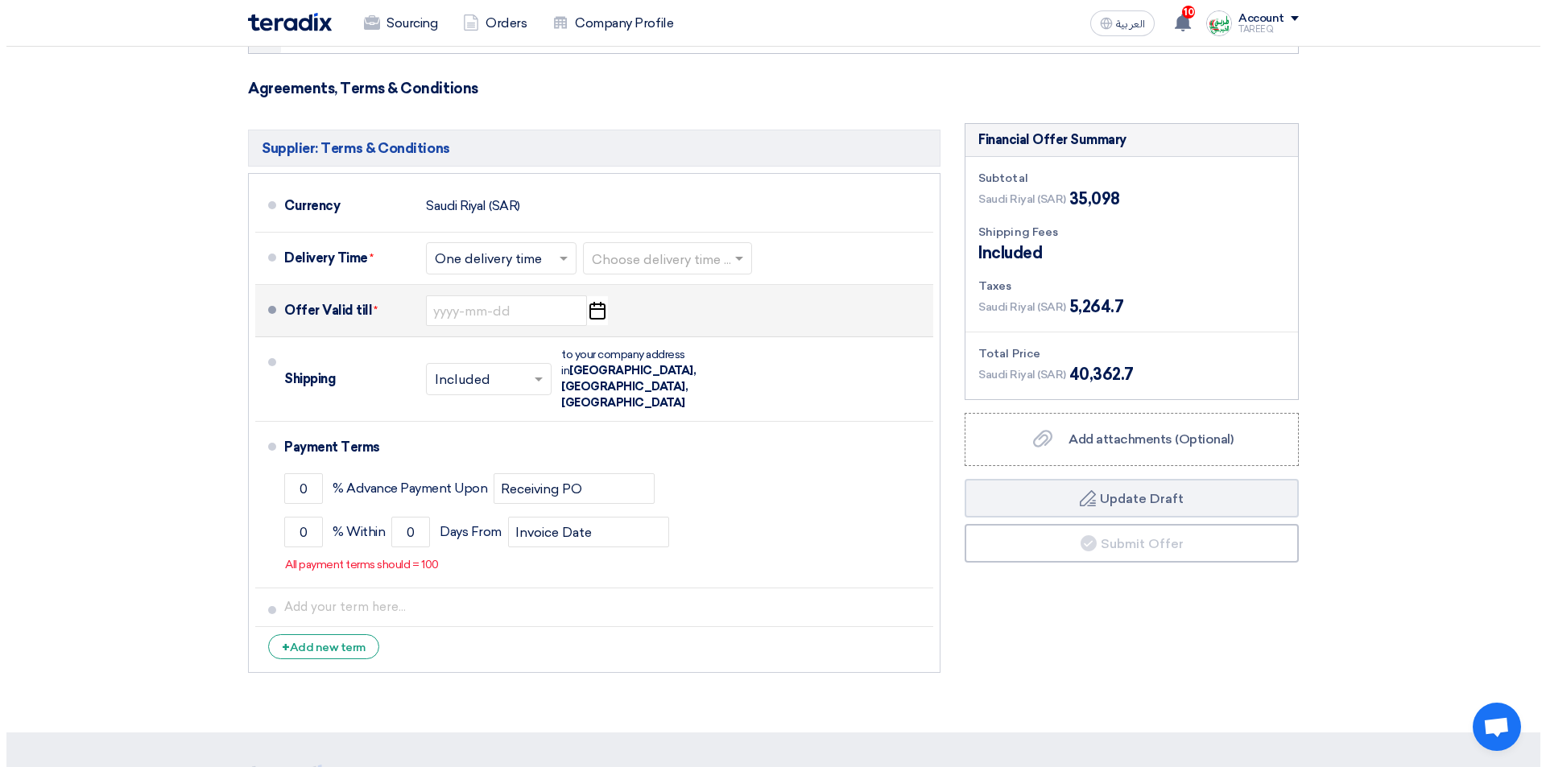
scroll to position [966, 0]
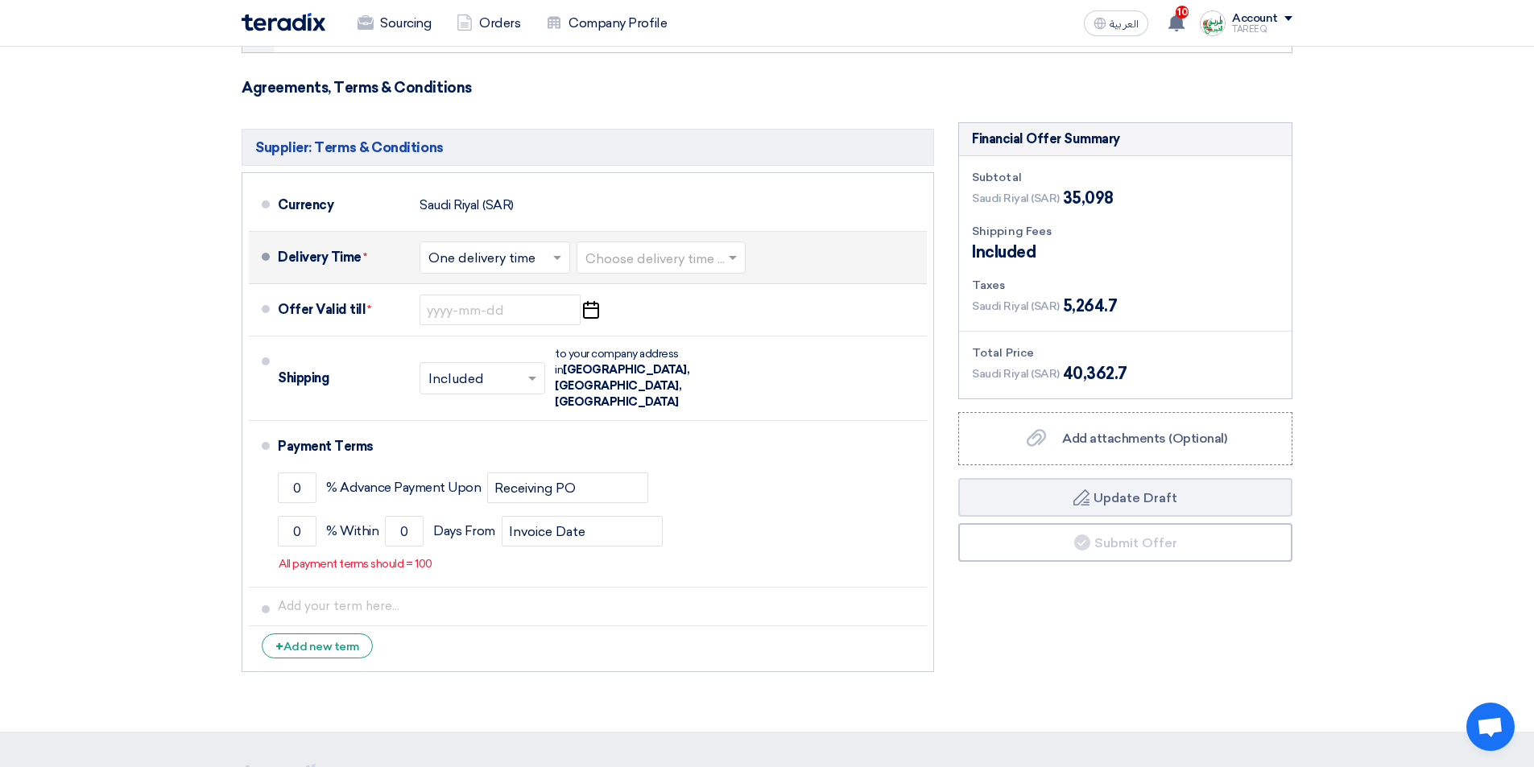
type input "446"
click at [633, 256] on input "text" at bounding box center [661, 259] width 153 height 23
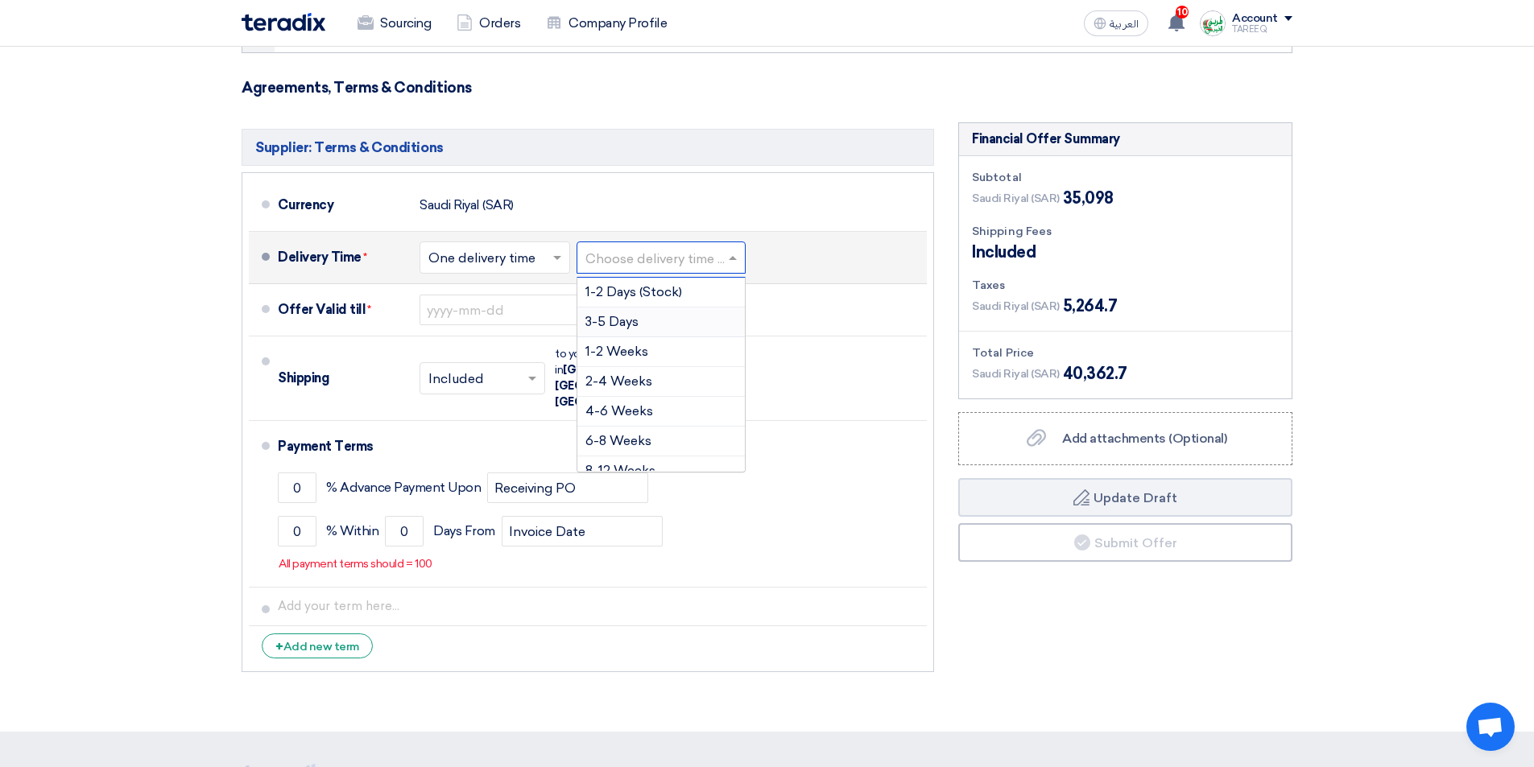
click at [612, 326] on span "3-5 Days" at bounding box center [611, 321] width 53 height 15
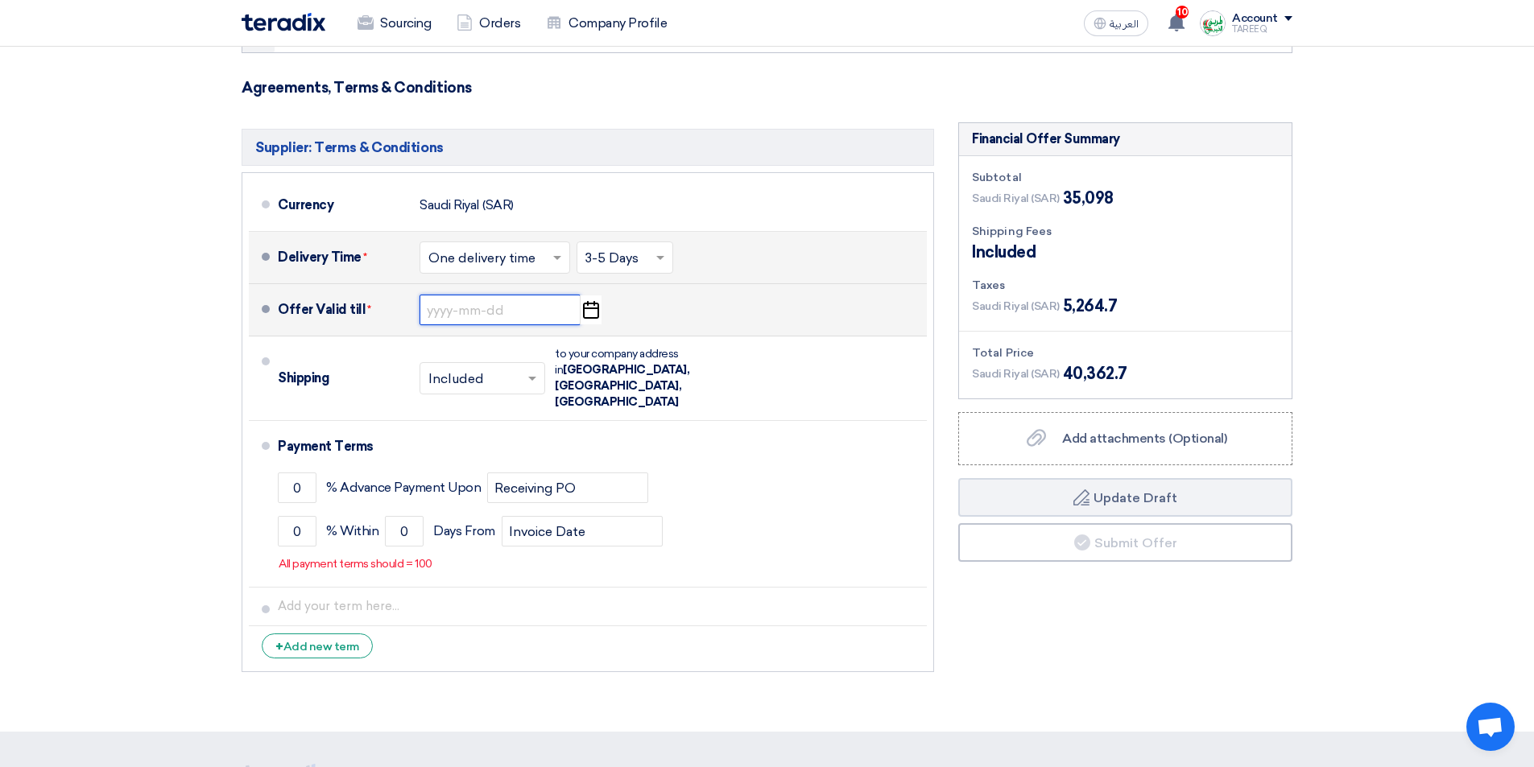
click at [498, 308] on input at bounding box center [499, 310] width 161 height 31
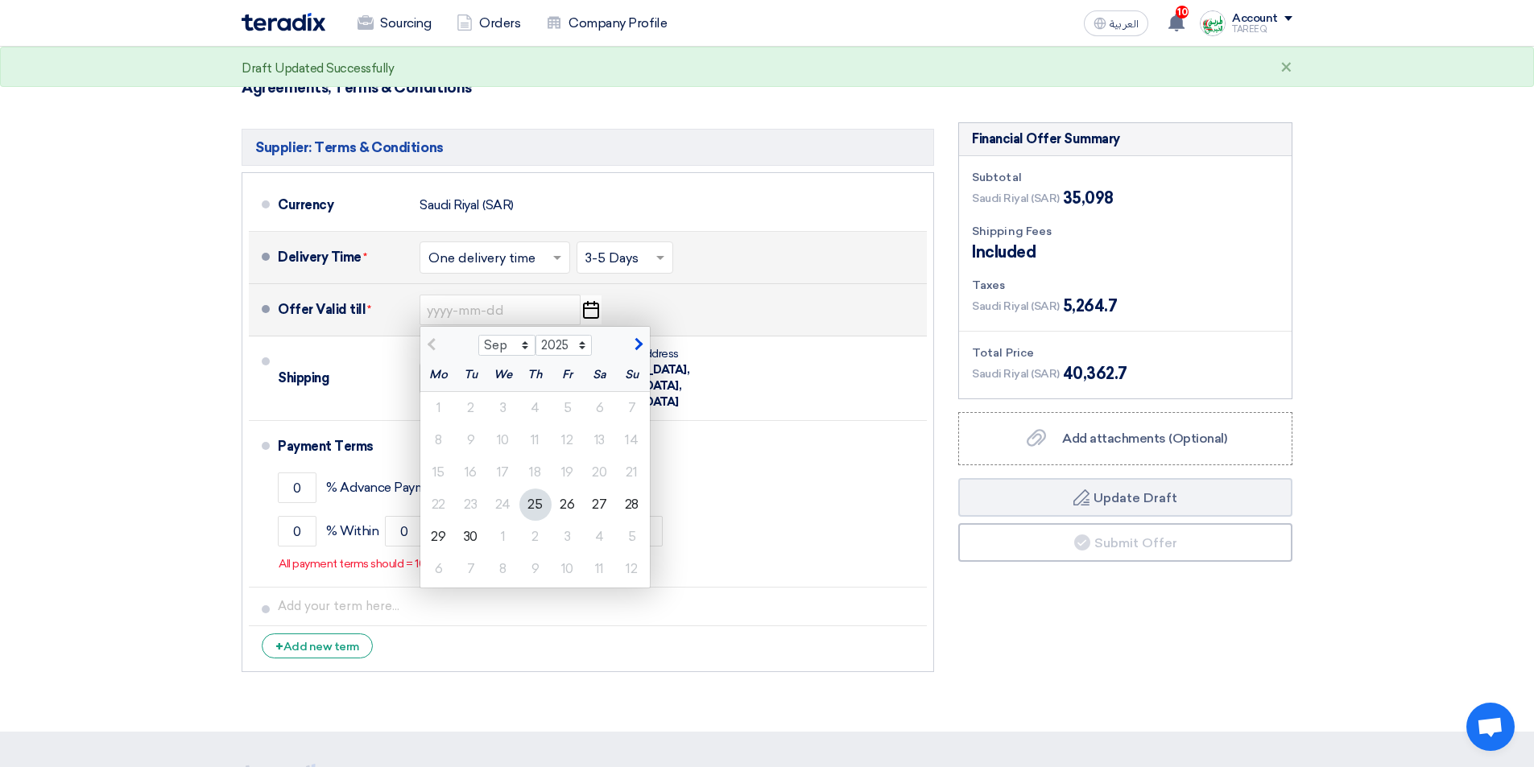
click at [638, 346] on span "button" at bounding box center [636, 344] width 9 height 14
select select "10"
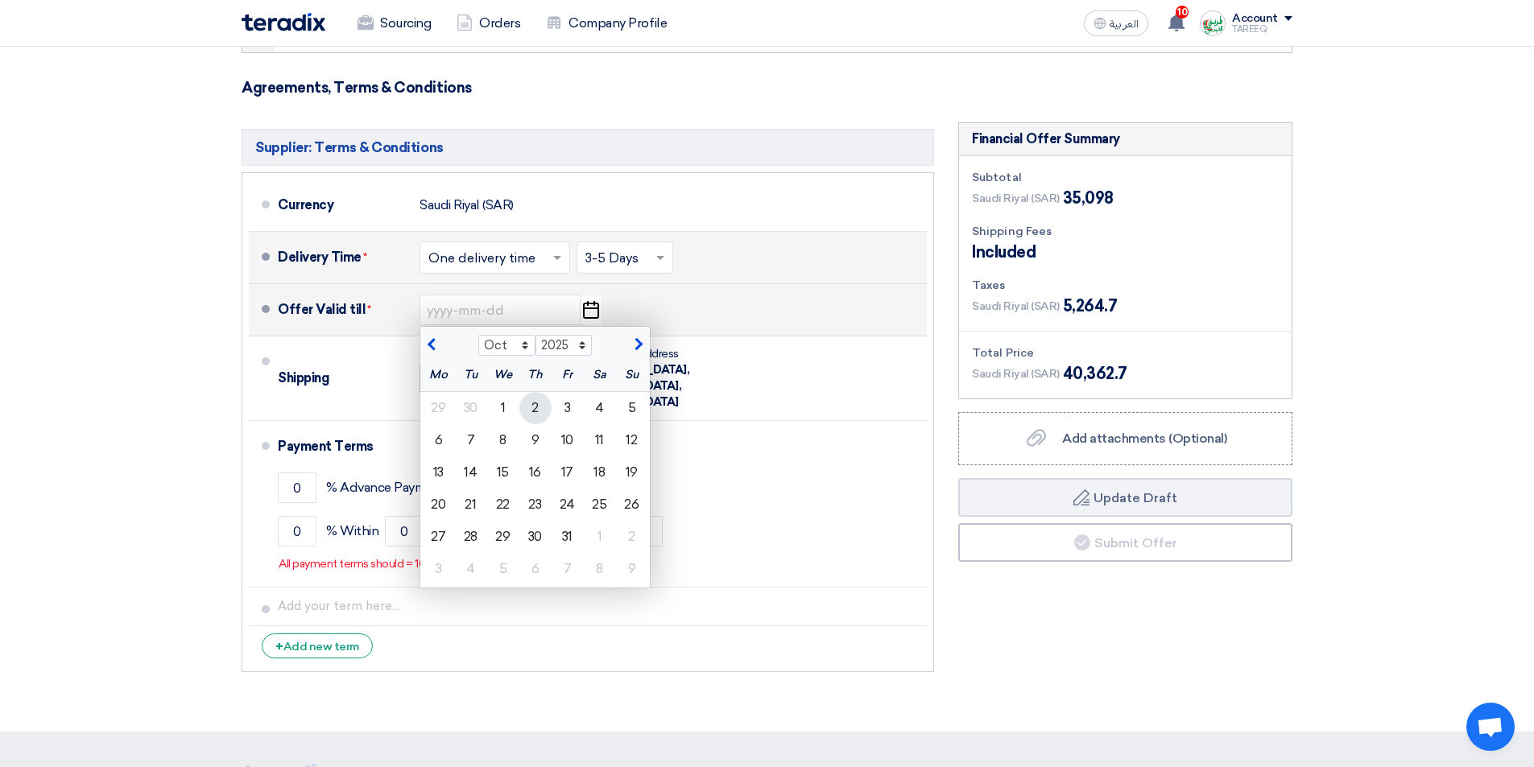
click at [539, 413] on div "2" at bounding box center [535, 408] width 32 height 32
type input "10/2/2025"
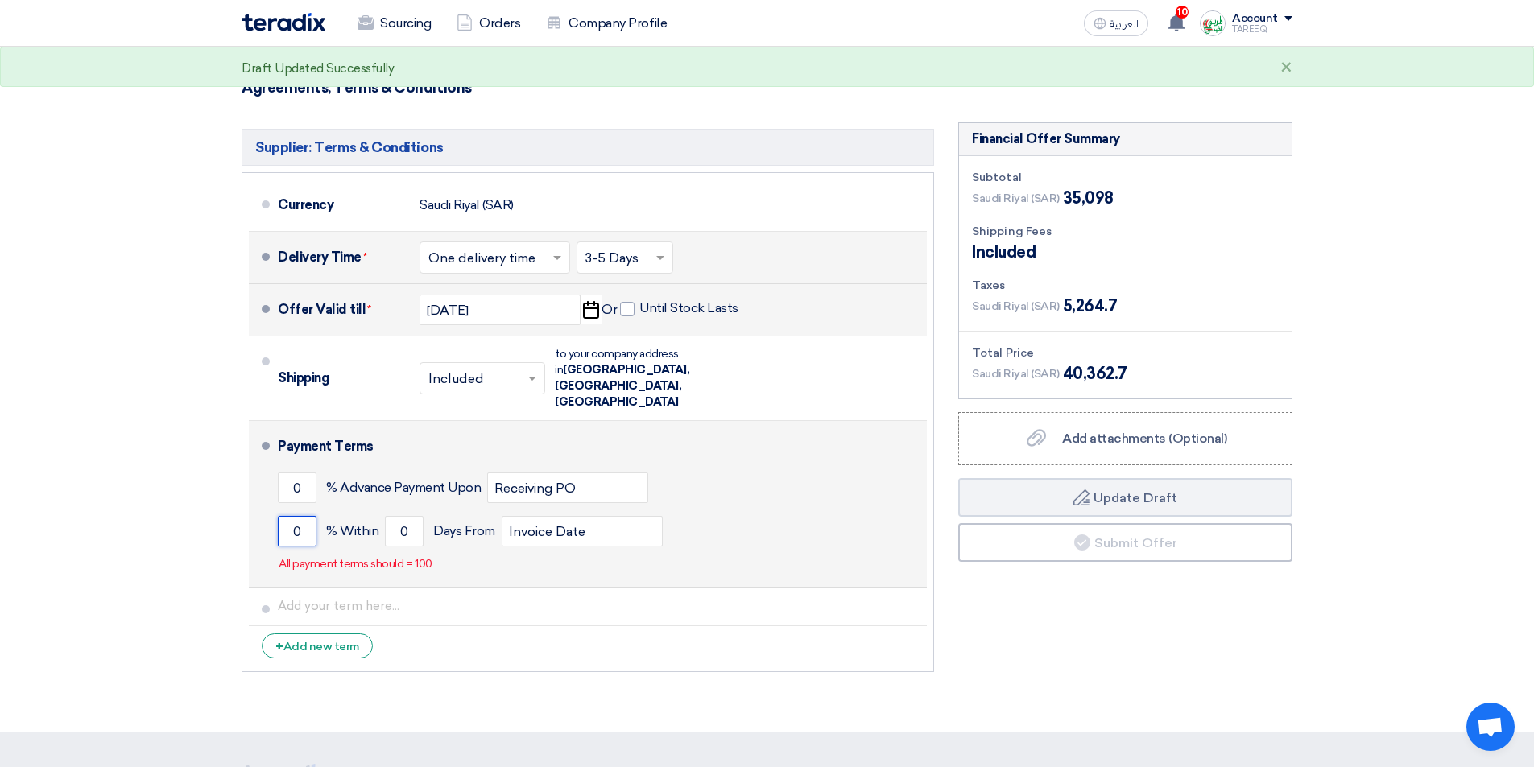
click at [282, 516] on input "0" at bounding box center [297, 531] width 39 height 31
type input "100"
click at [402, 516] on input "0" at bounding box center [404, 531] width 39 height 31
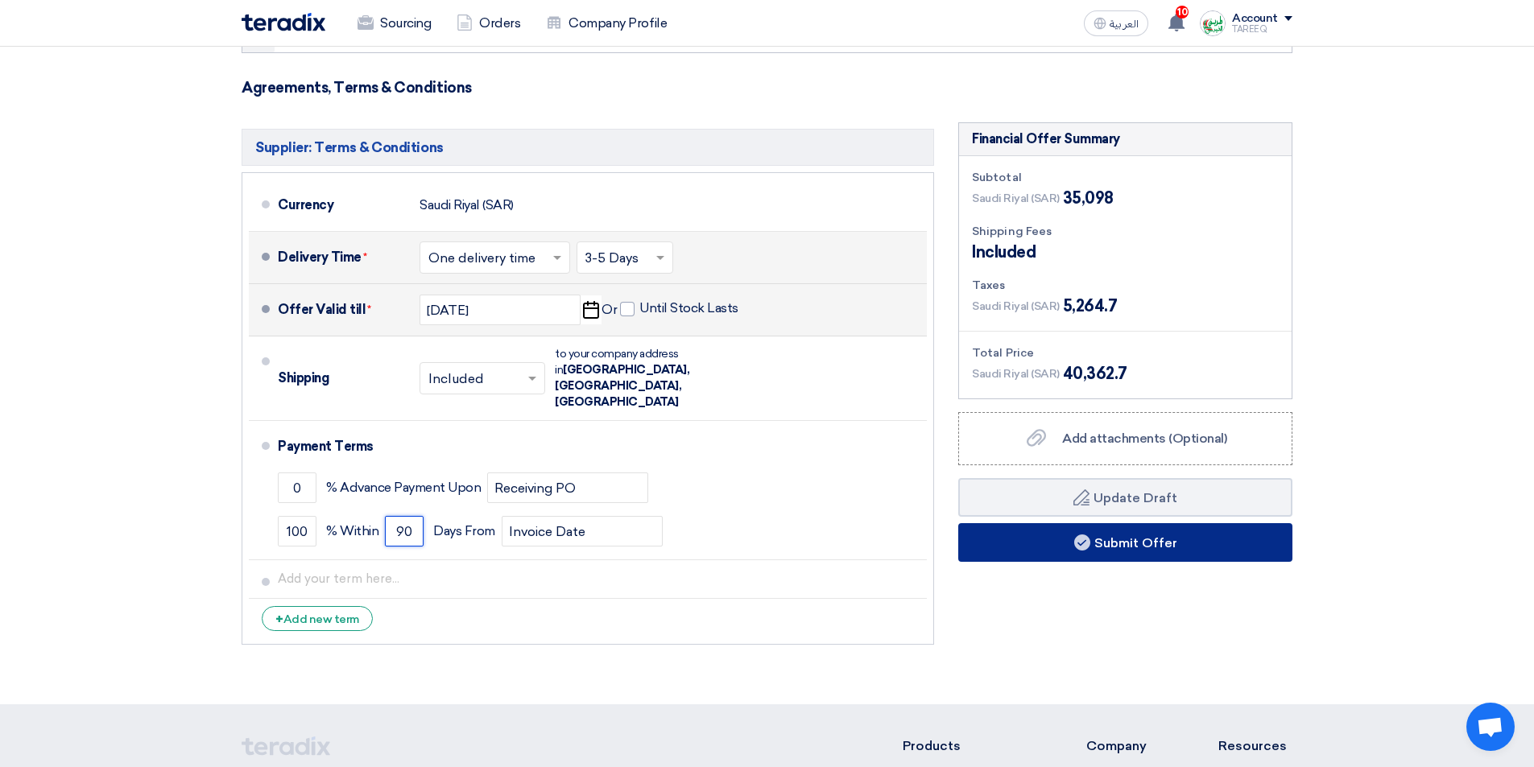
type input "90"
click at [1060, 544] on button "Submit Offer" at bounding box center [1125, 542] width 334 height 39
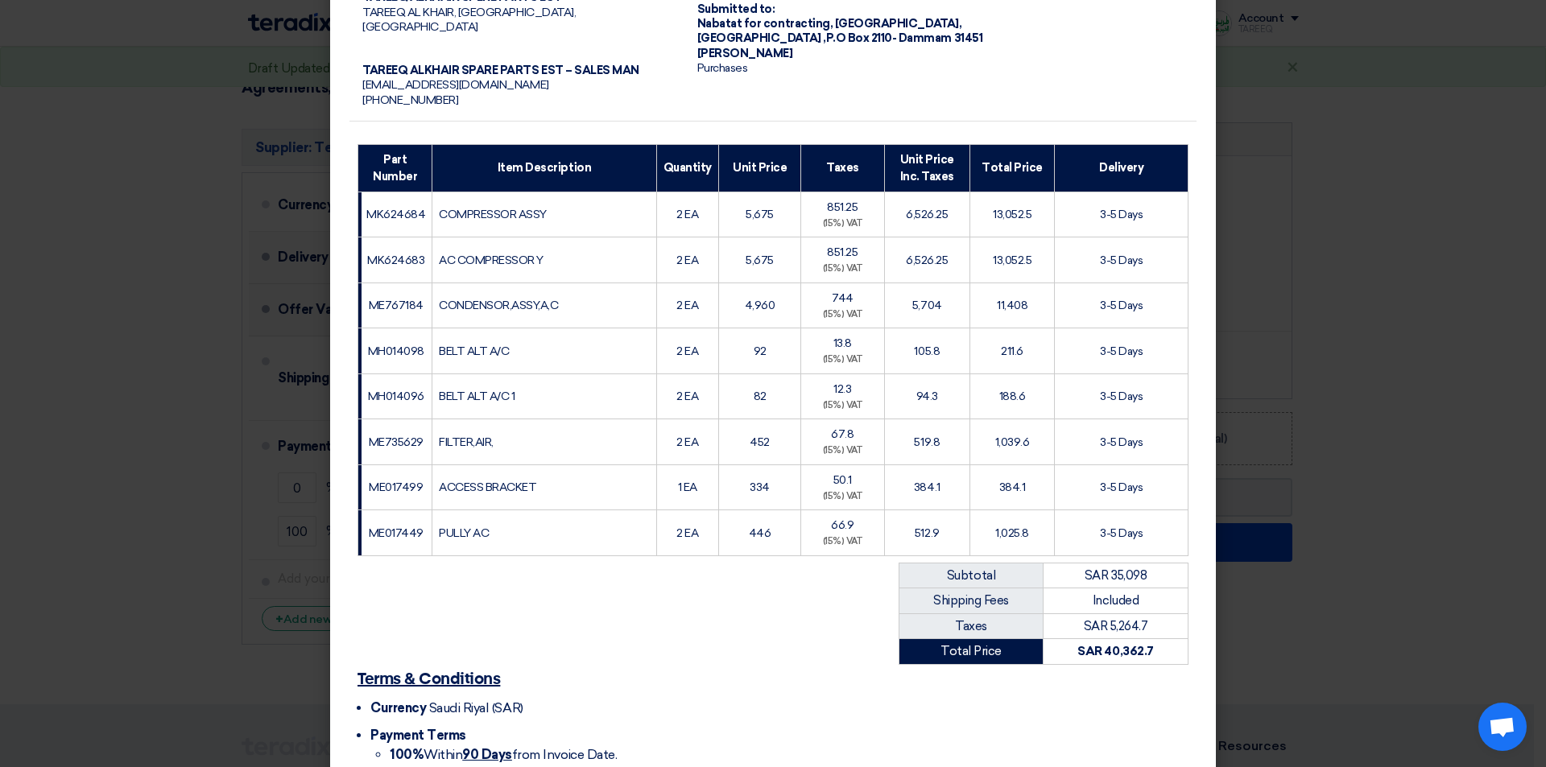
scroll to position [268, 0]
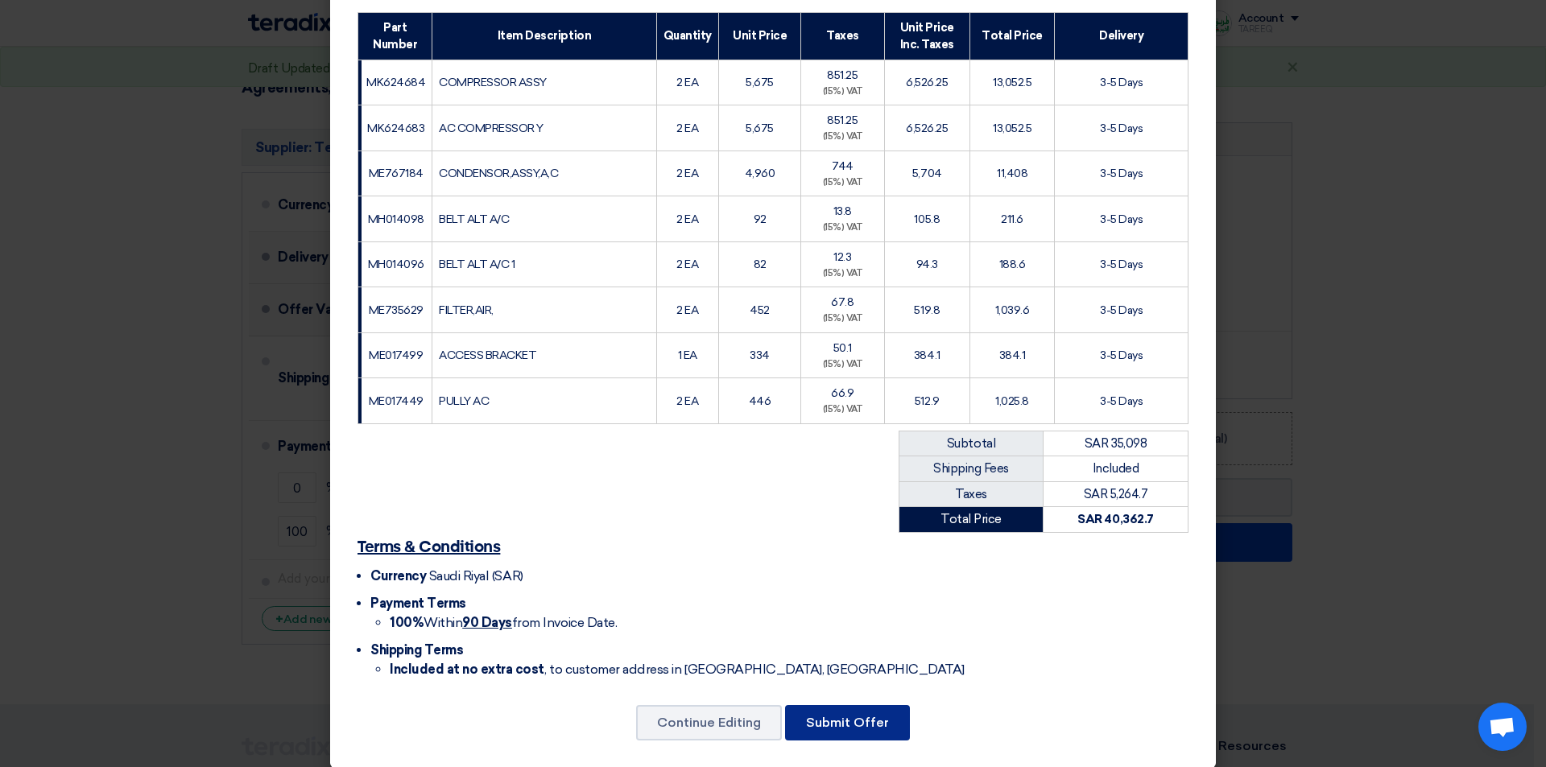
click at [882, 705] on button "Submit Offer" at bounding box center [847, 722] width 125 height 35
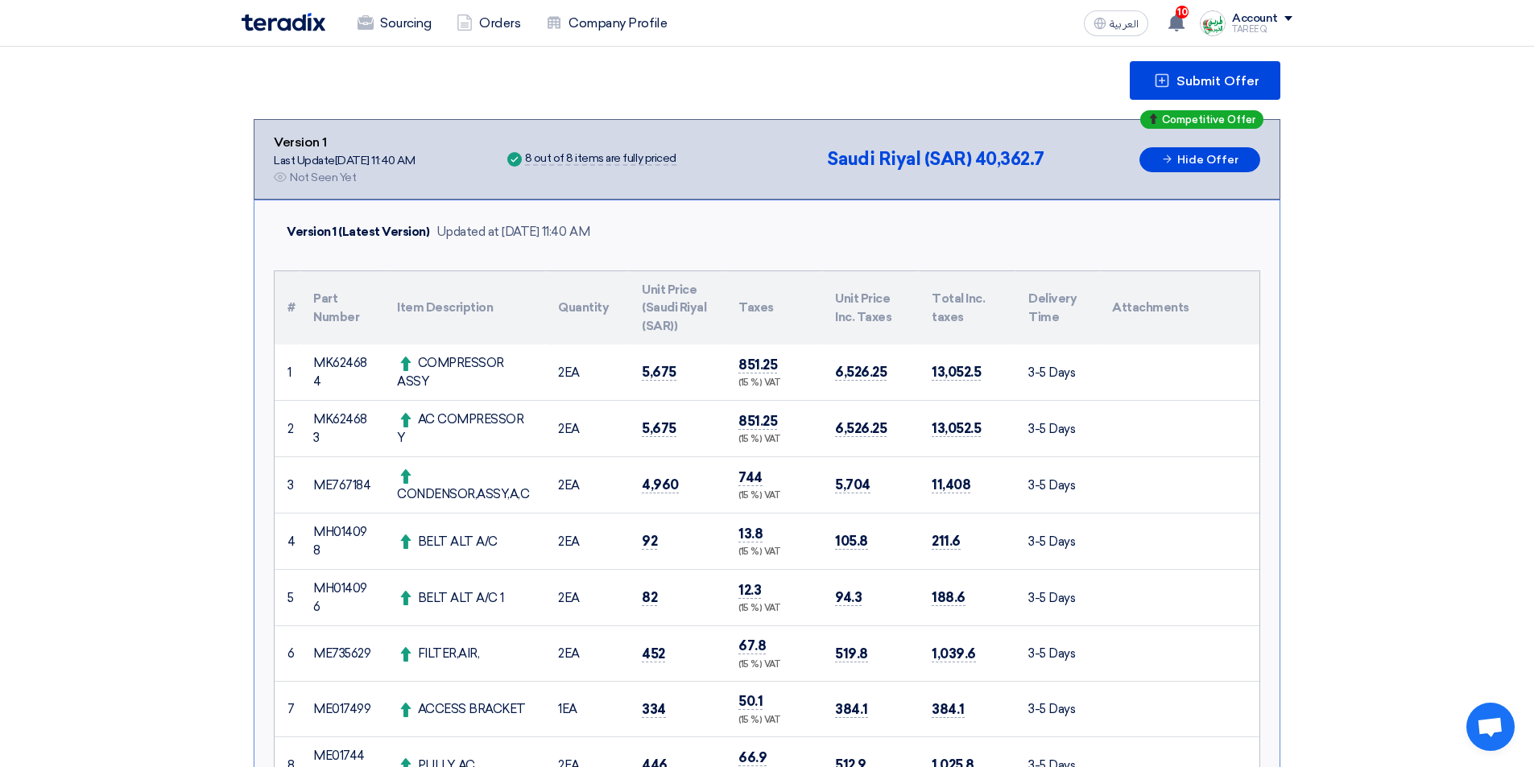
scroll to position [403, 0]
